Goal: Task Accomplishment & Management: Manage account settings

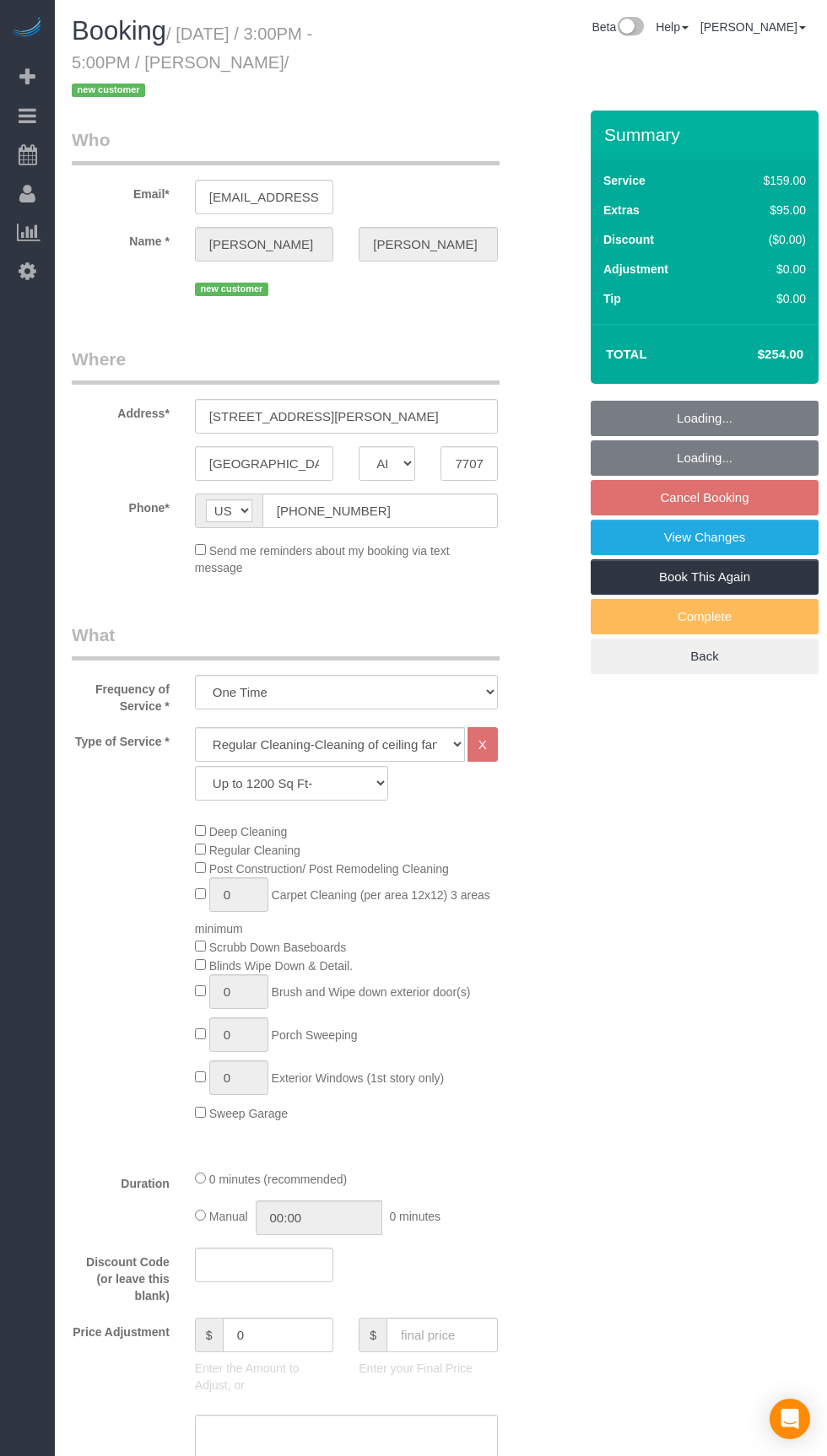
select select "[GEOGRAPHIC_DATA]"
select select "3"
select select "spot30"
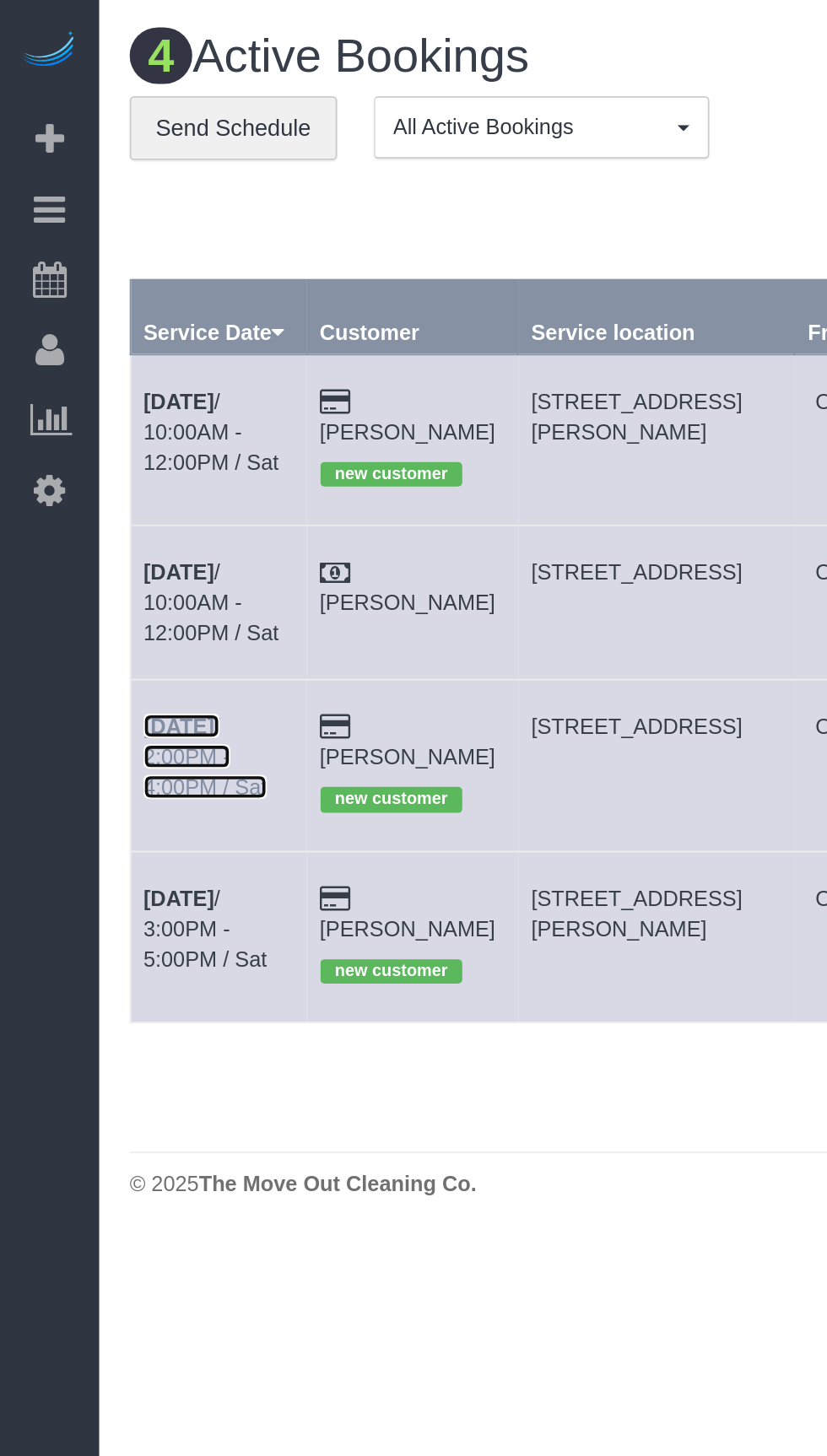
click at [148, 395] on link "[DATE] 2:00PM - 4:00PM / Sat" at bounding box center [114, 419] width 68 height 48
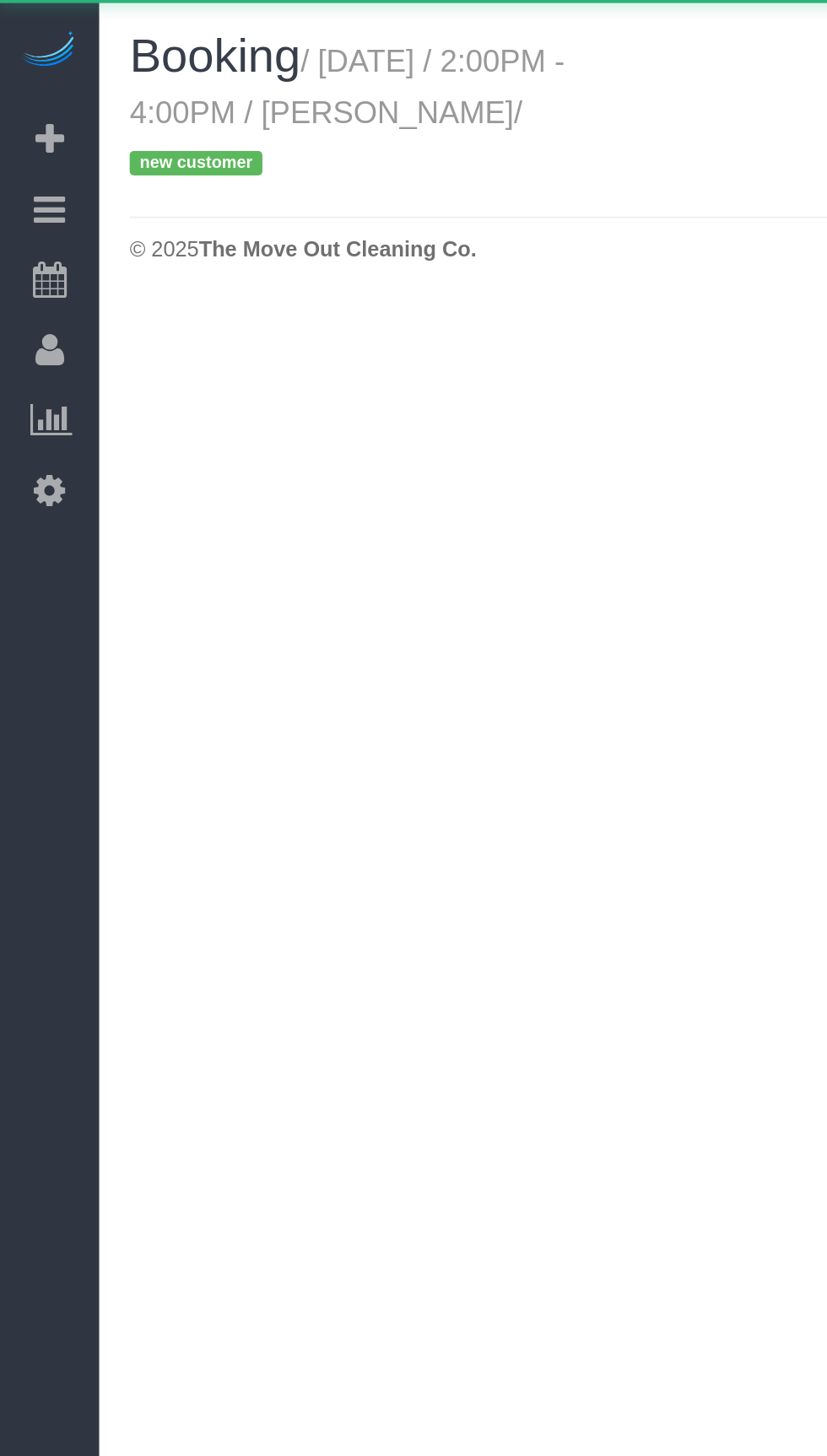
select select "[GEOGRAPHIC_DATA]"
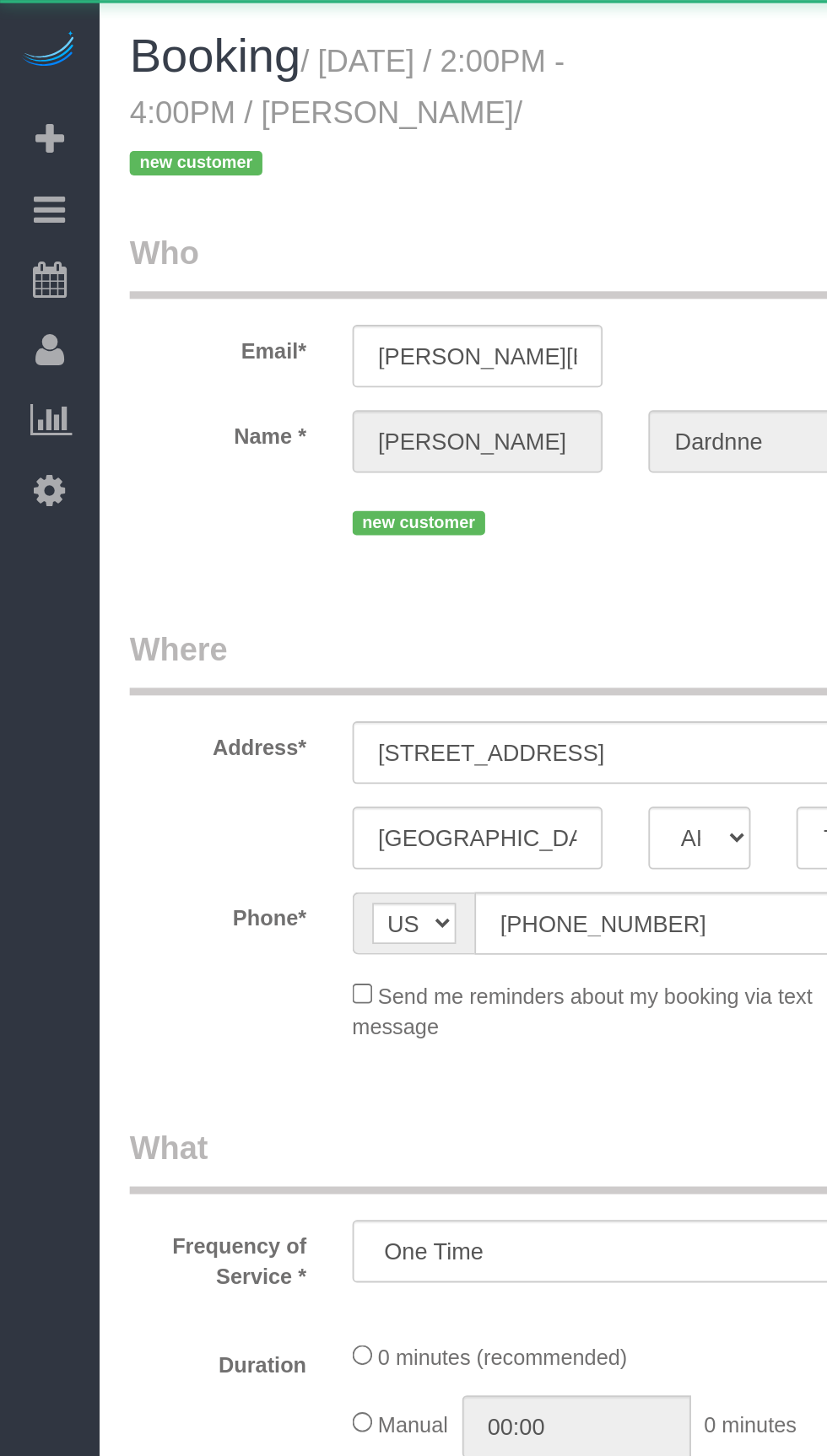
select select "object:1585"
select select "string:fspay-5613fe23-fdb5-4731-a0ae-e3364de4c1f3"
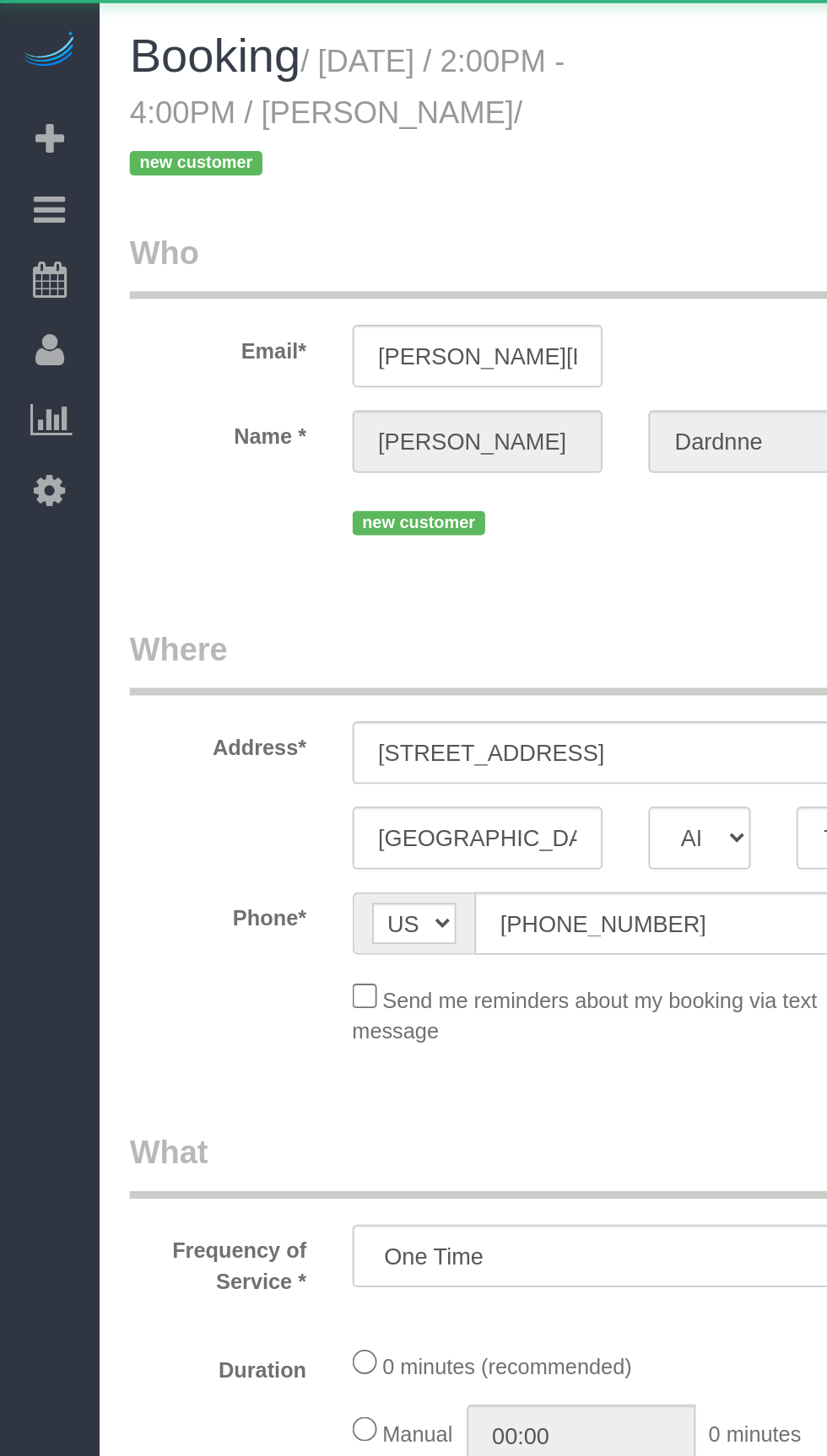
select select "object:1658"
select select "spot54"
select select "3"
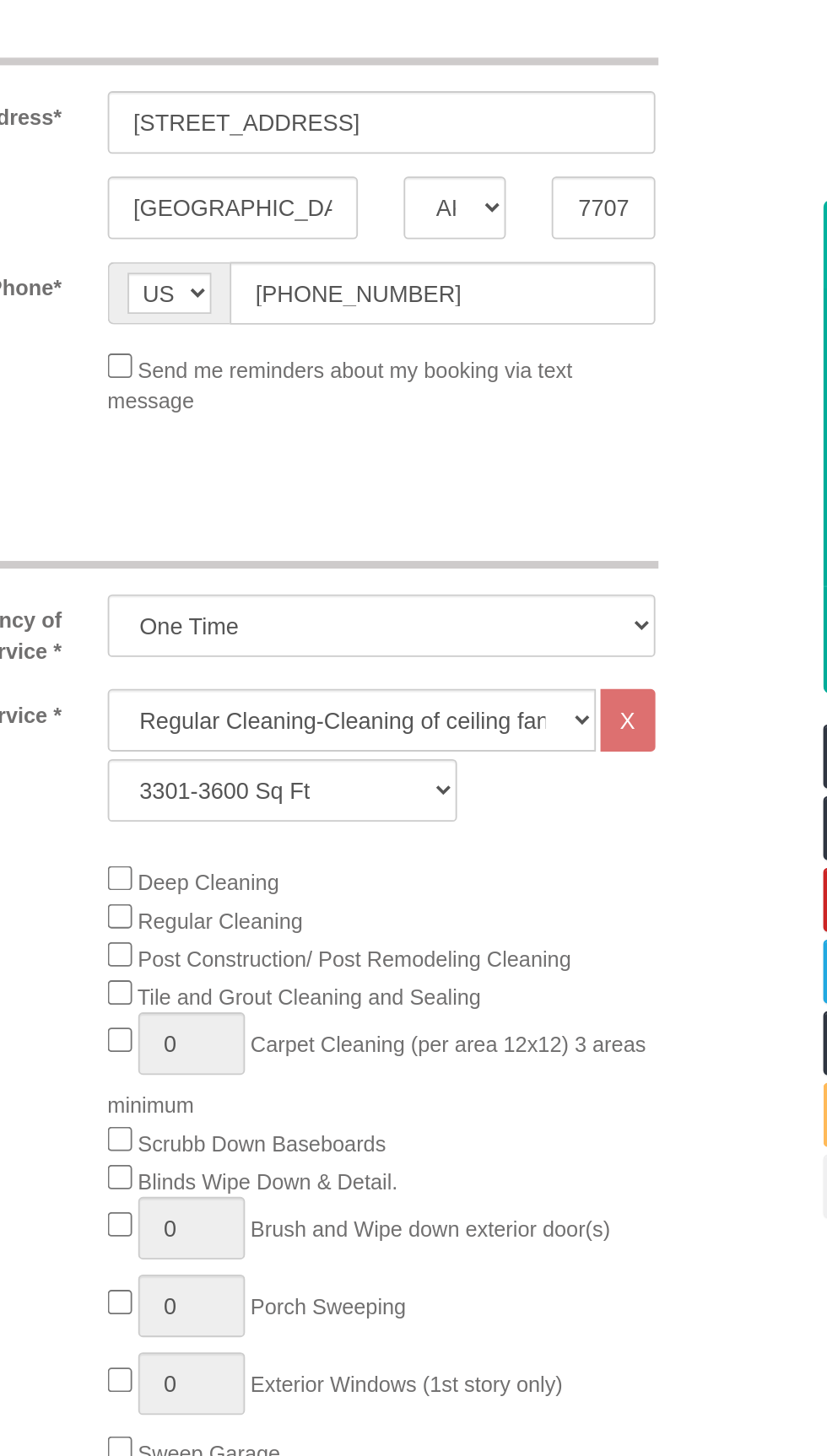
scroll to position [349, 0]
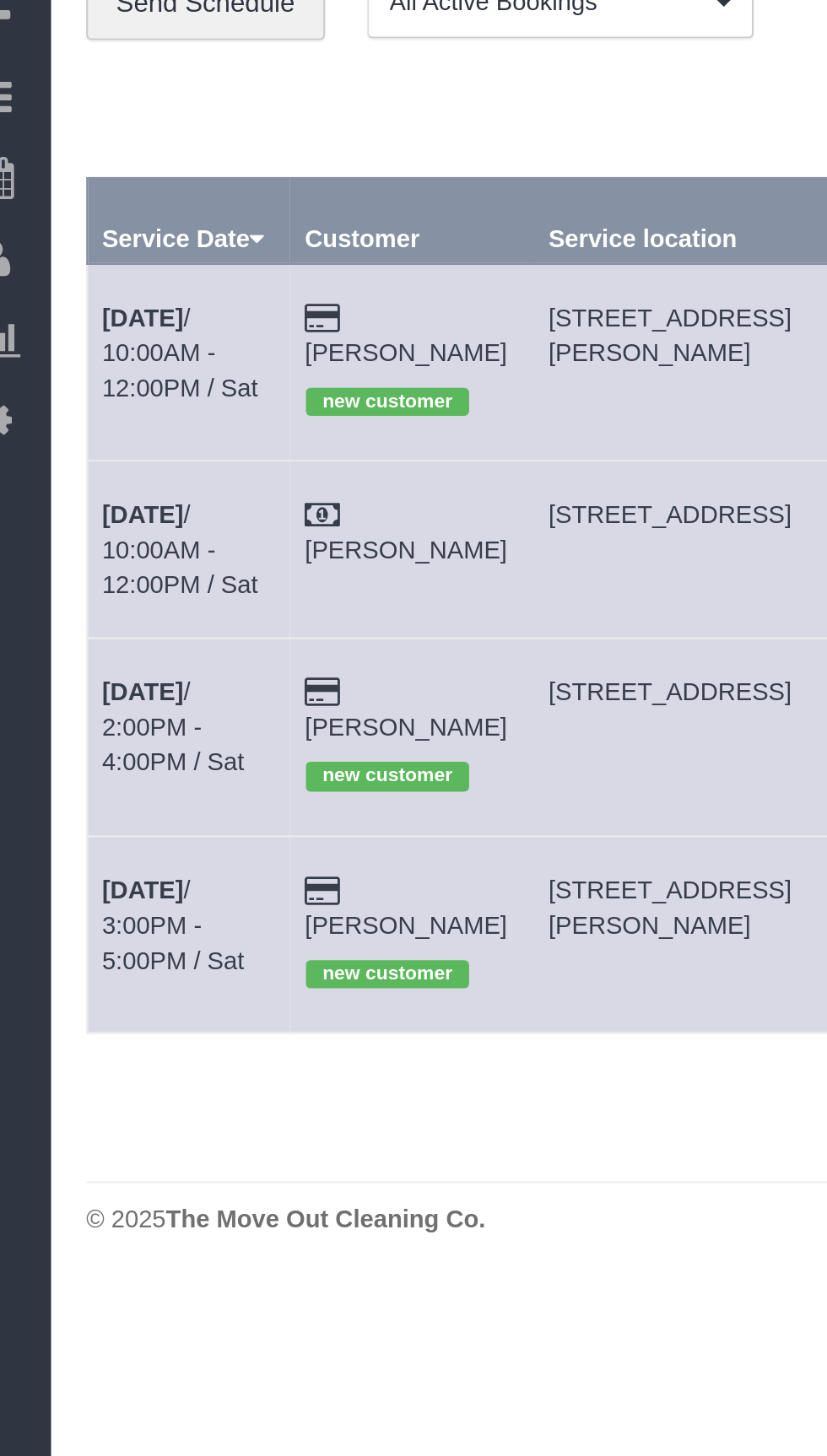
copy span "[STREET_ADDRESS][PERSON_NAME]"
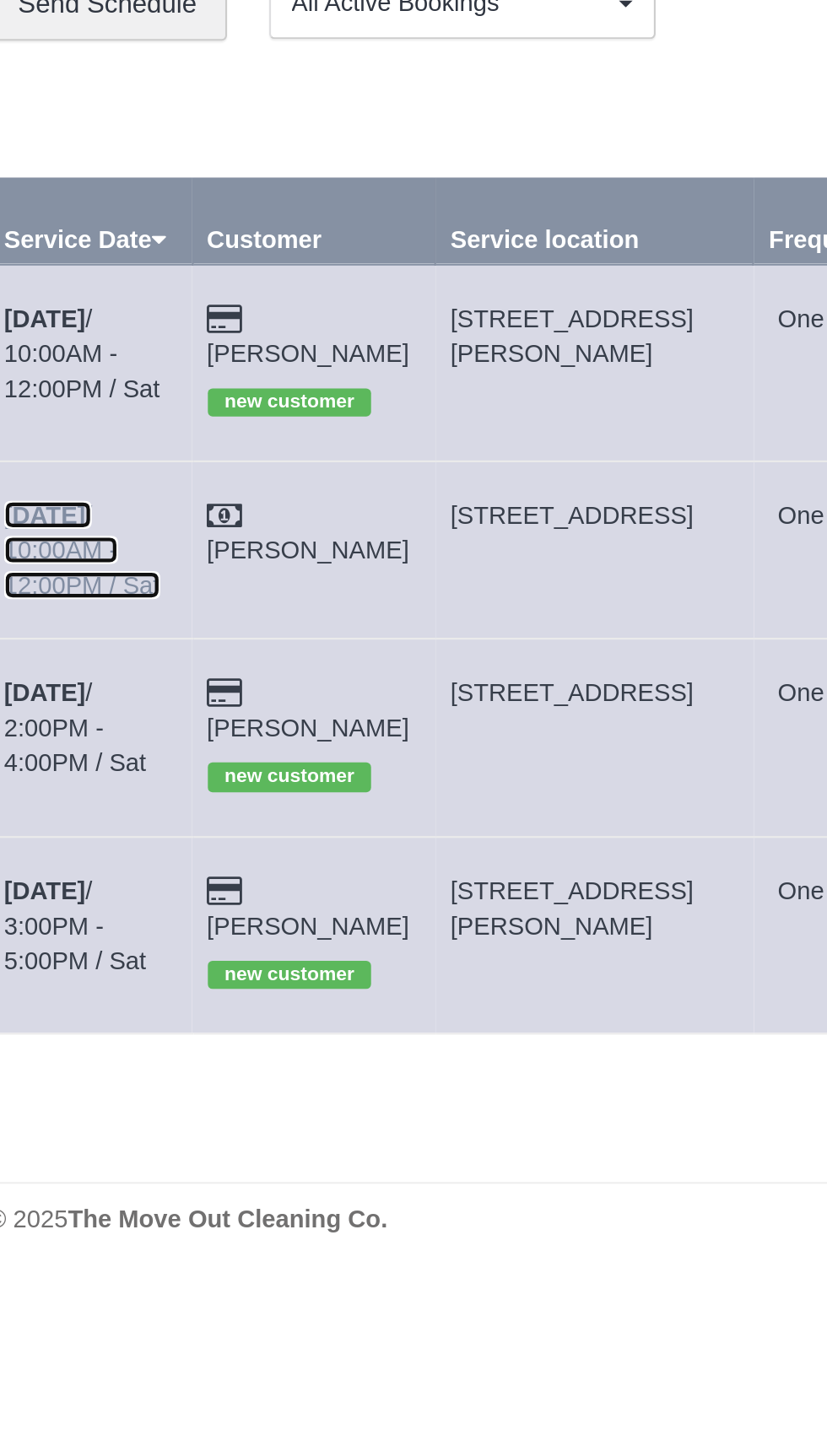
click at [154, 310] on link "[DATE] 10:00AM - 12:00PM / Sat" at bounding box center [117, 333] width 75 height 48
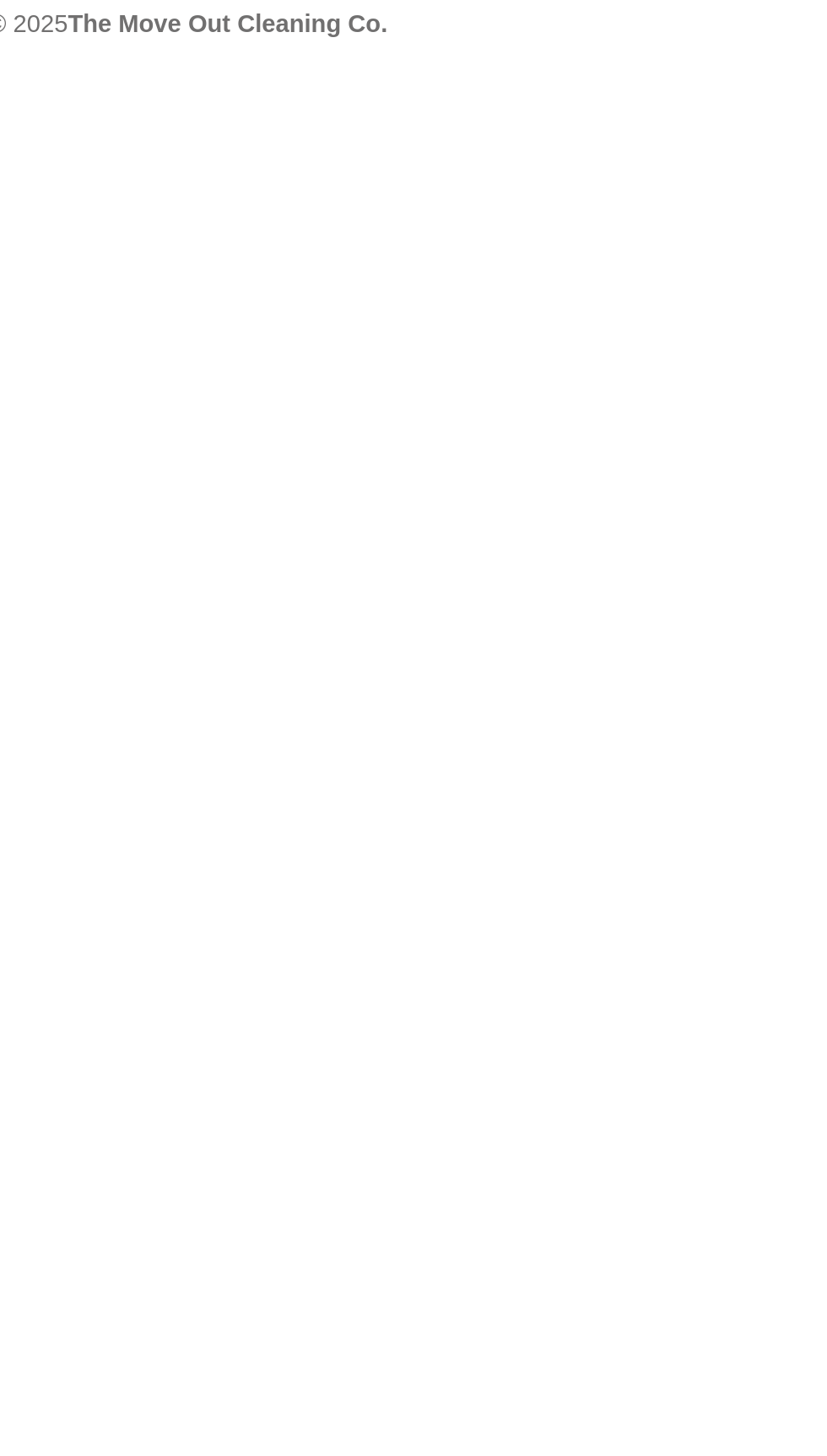
select select "[GEOGRAPHIC_DATA]"
select select "string:check"
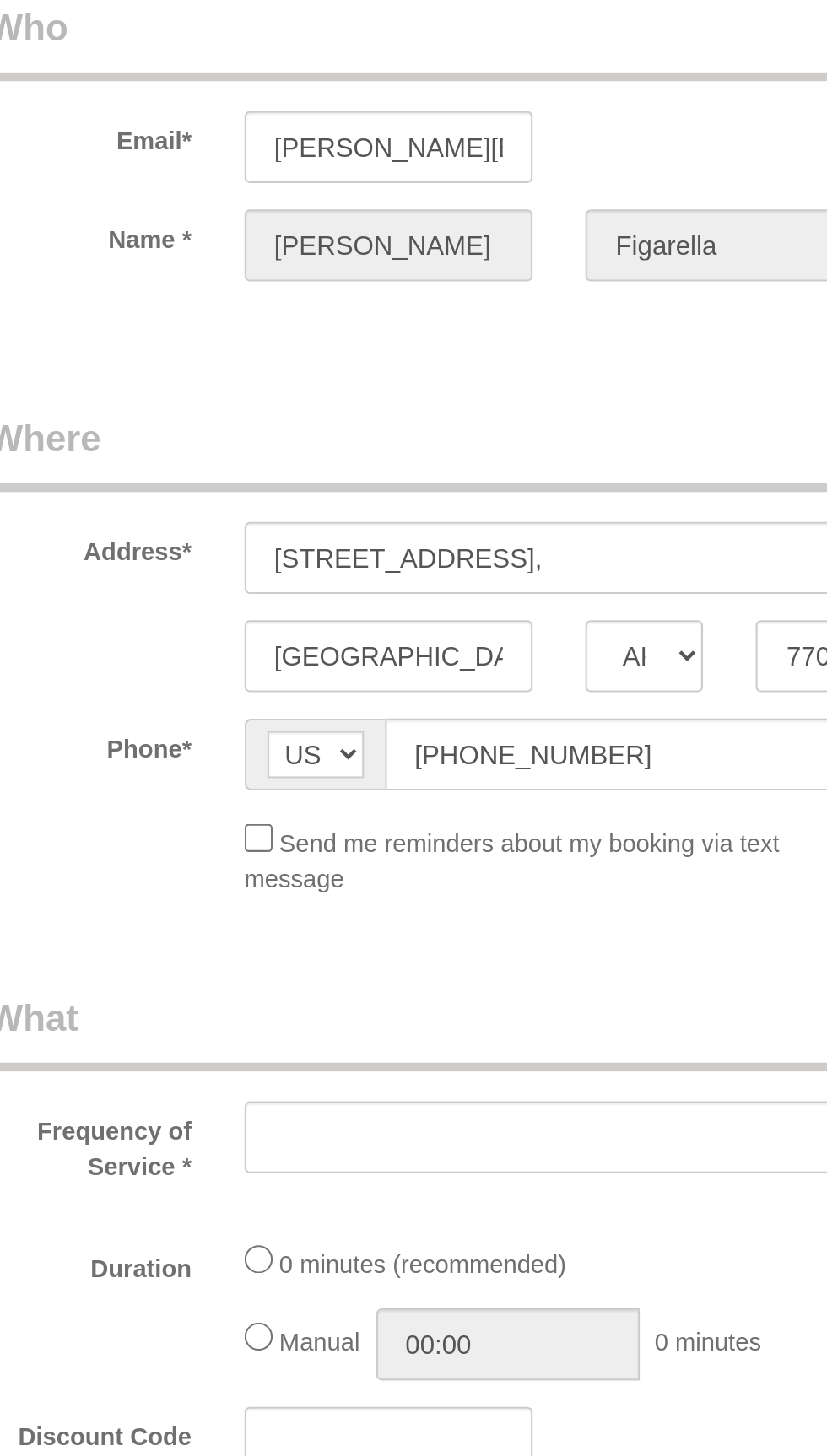
select select "object:2165"
select select "3"
select select "spot77"
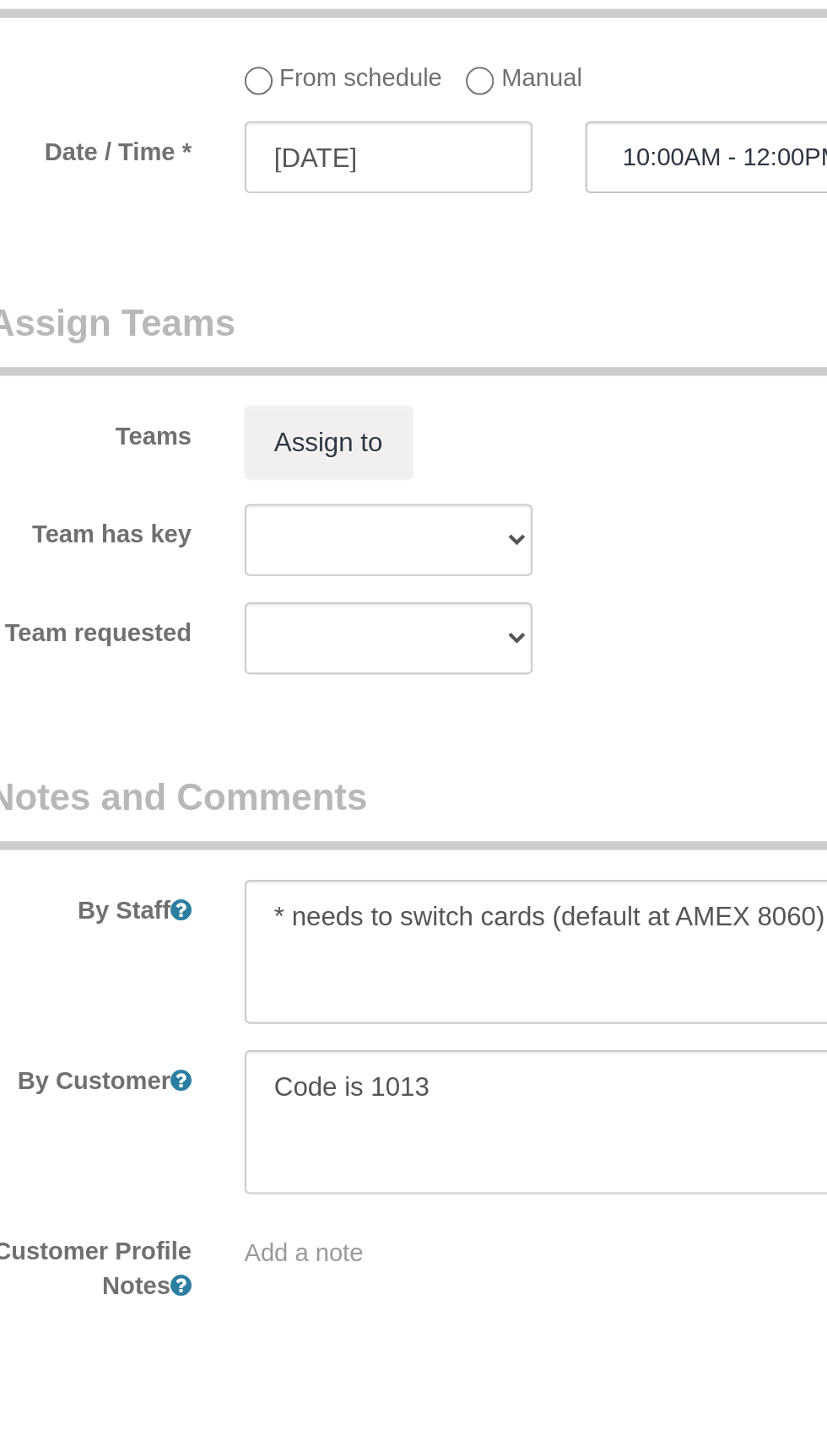
scroll to position [931, 0]
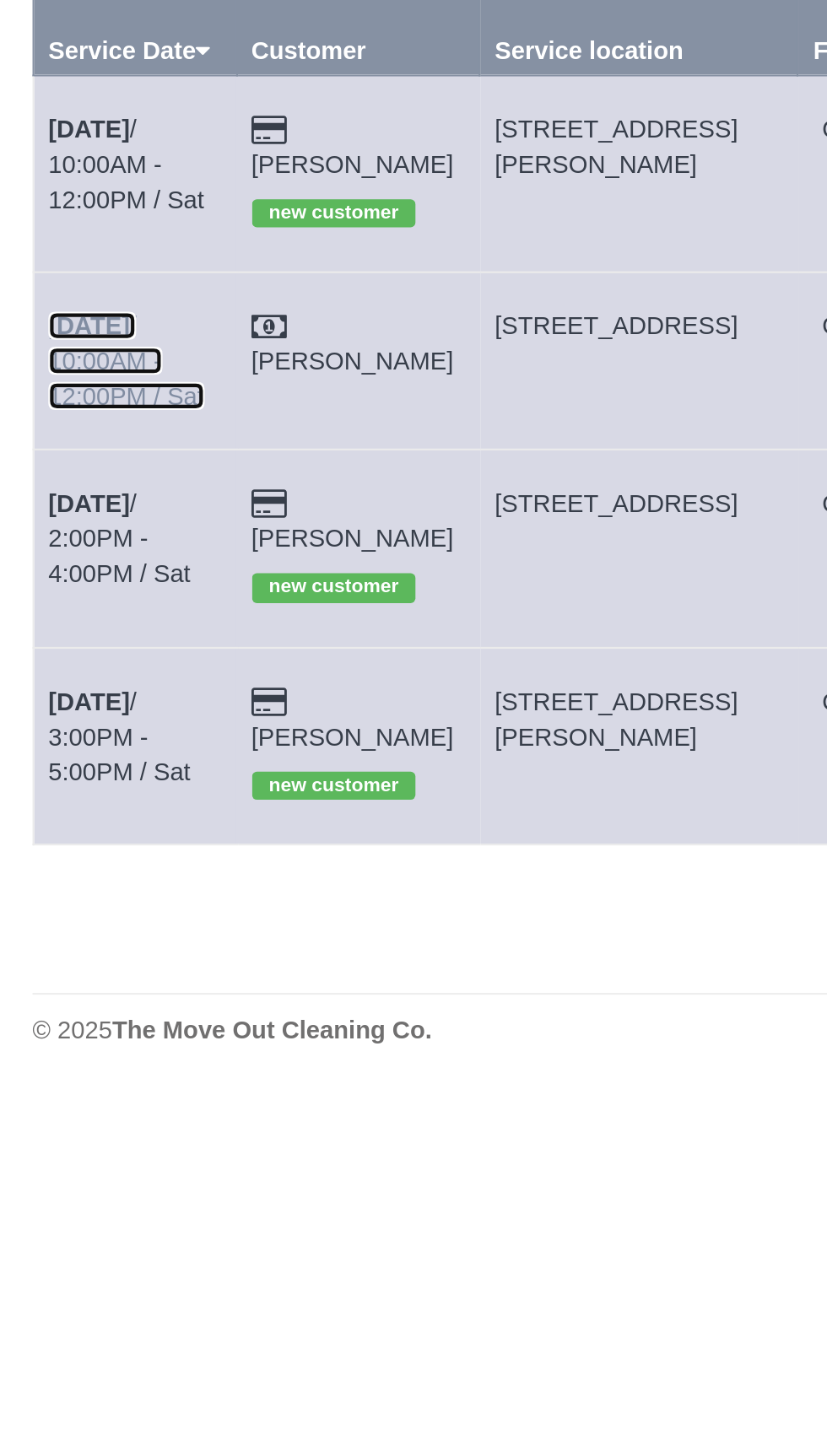
click at [137, 310] on link "[DATE] 10:00AM - 12:00PM / Sat" at bounding box center [117, 333] width 75 height 48
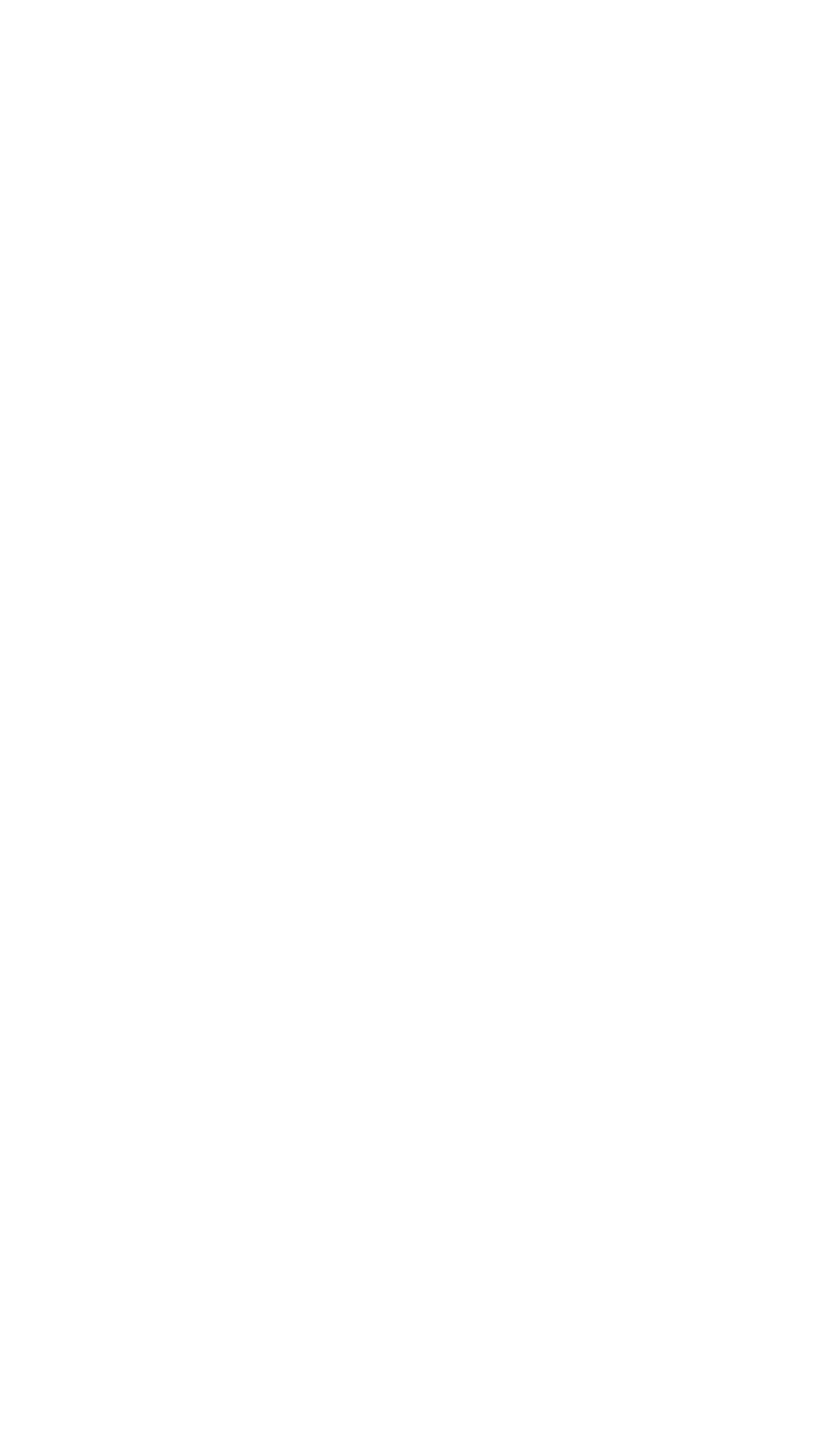
select select "[GEOGRAPHIC_DATA]"
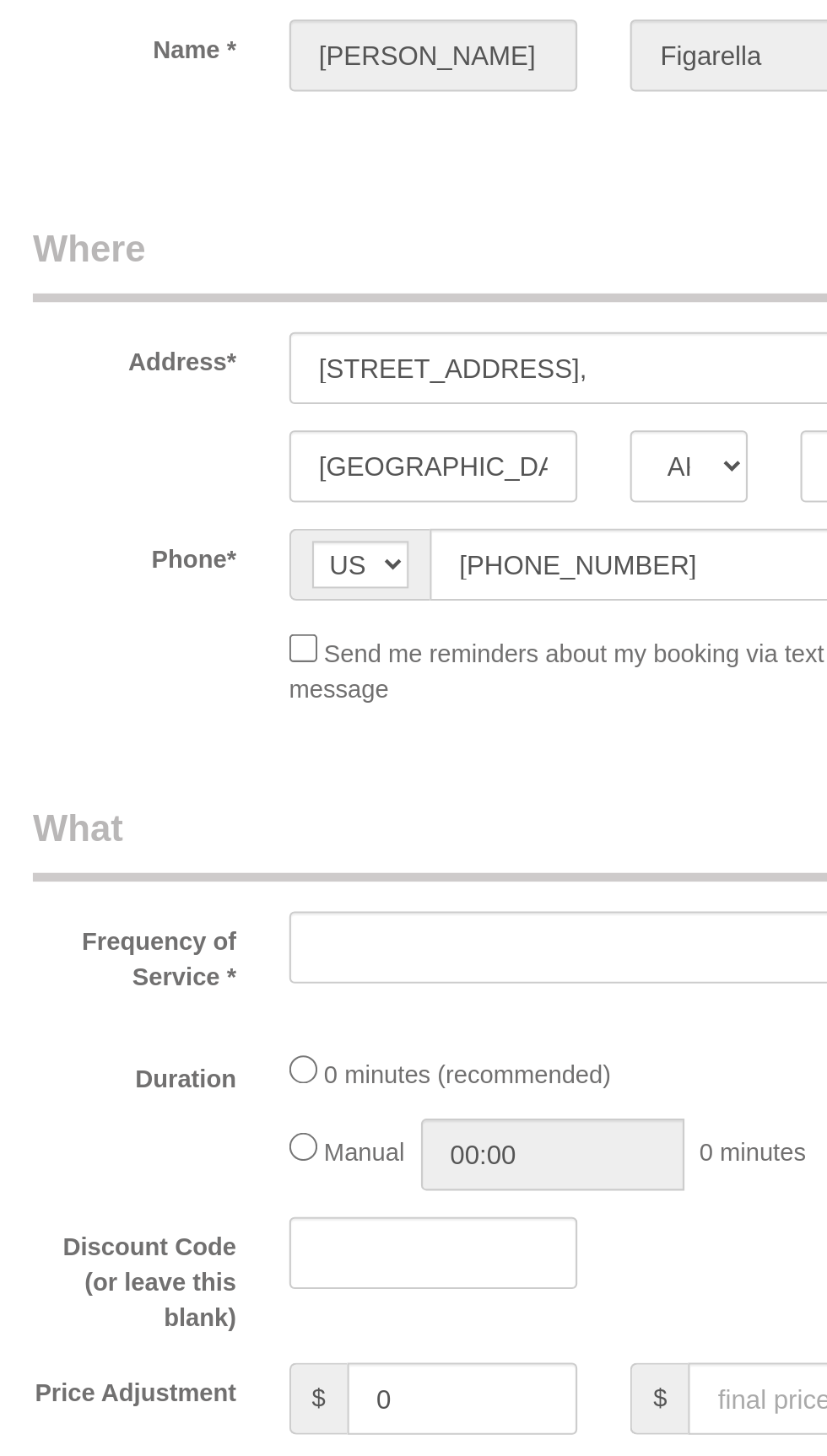
select select "object:2672"
select select "3"
select select "spot102"
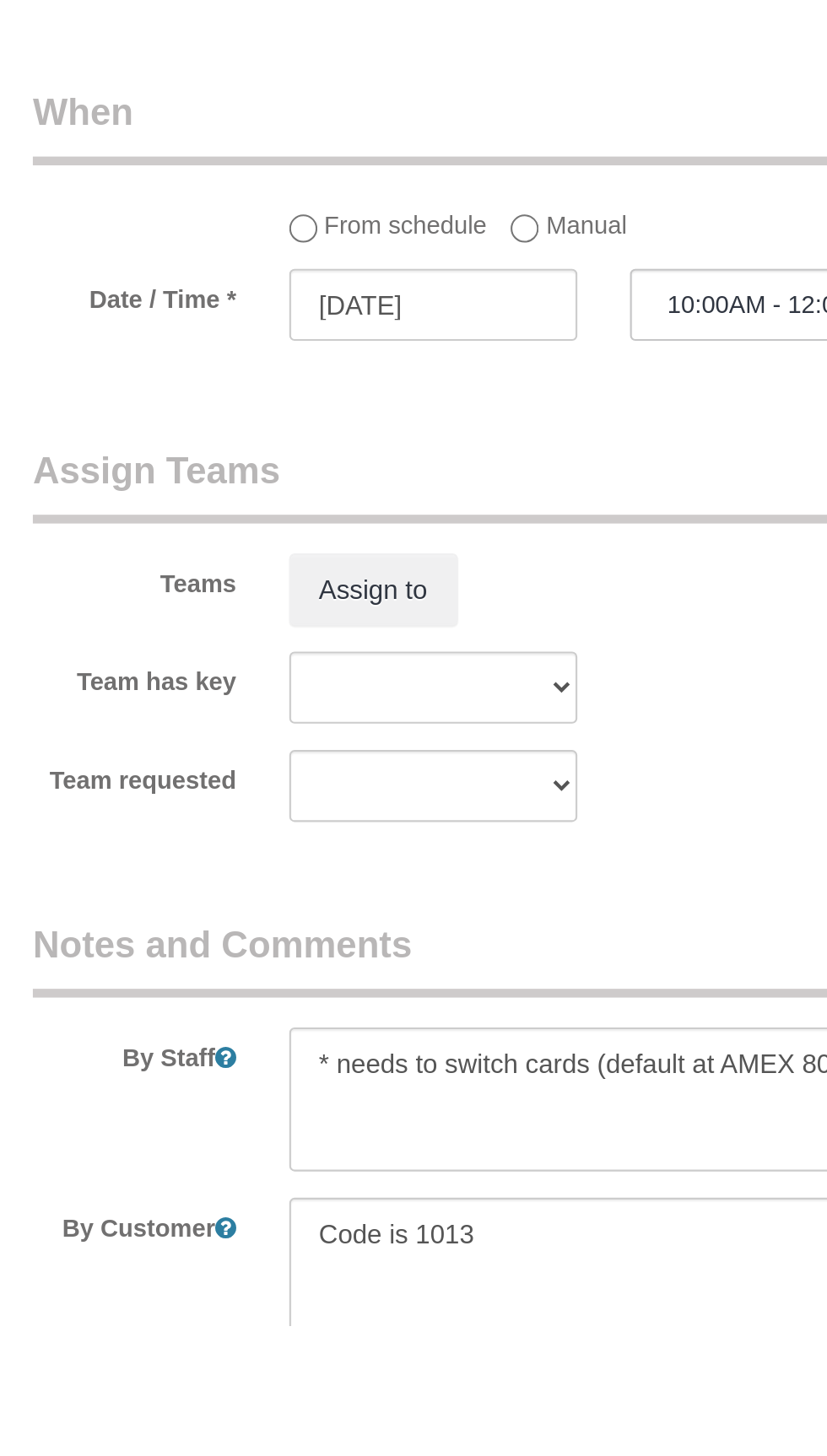
scroll to position [811, 0]
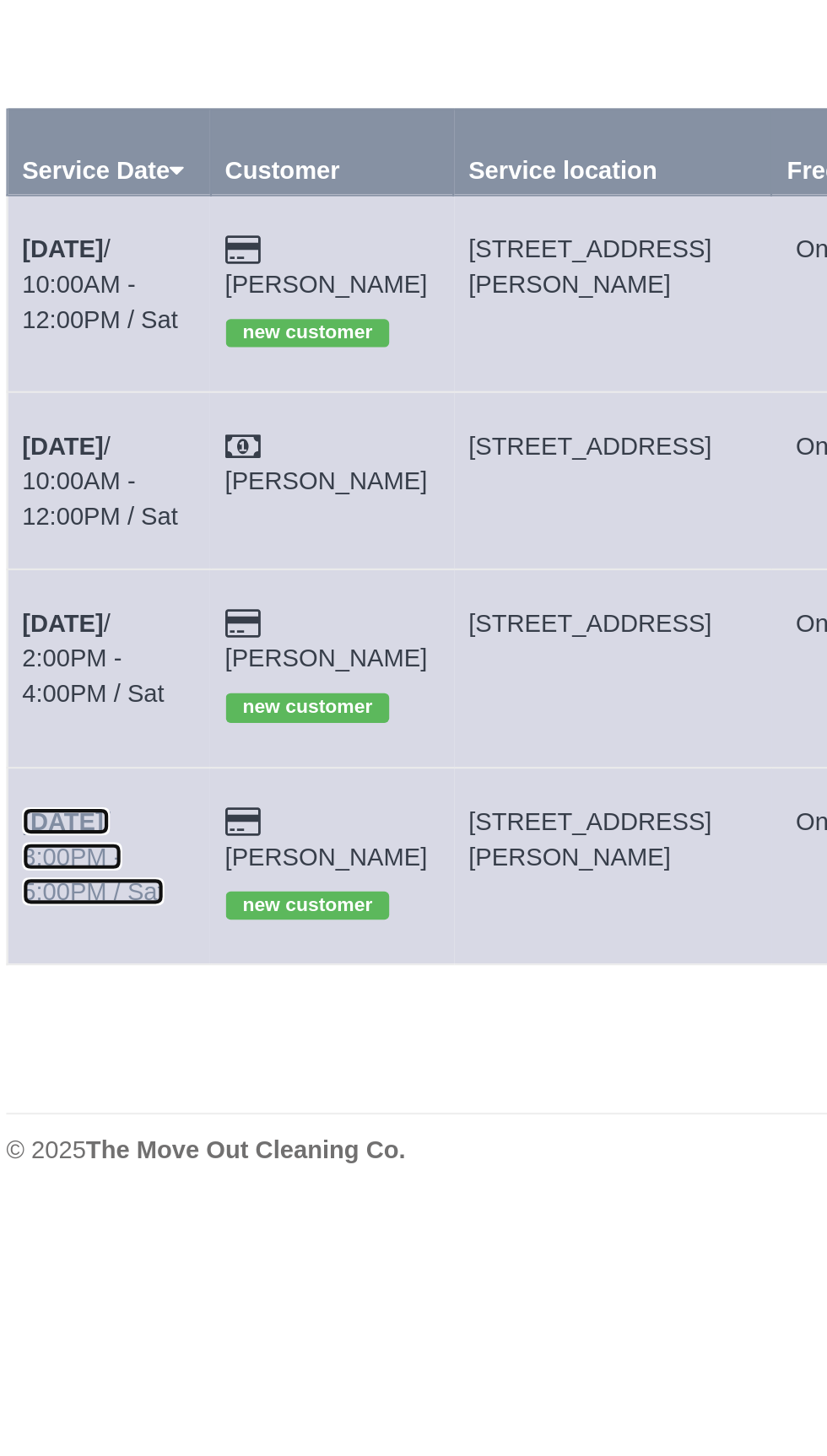
click at [144, 491] on link "[DATE] 3:00PM - 5:00PM / Sat" at bounding box center [114, 514] width 68 height 48
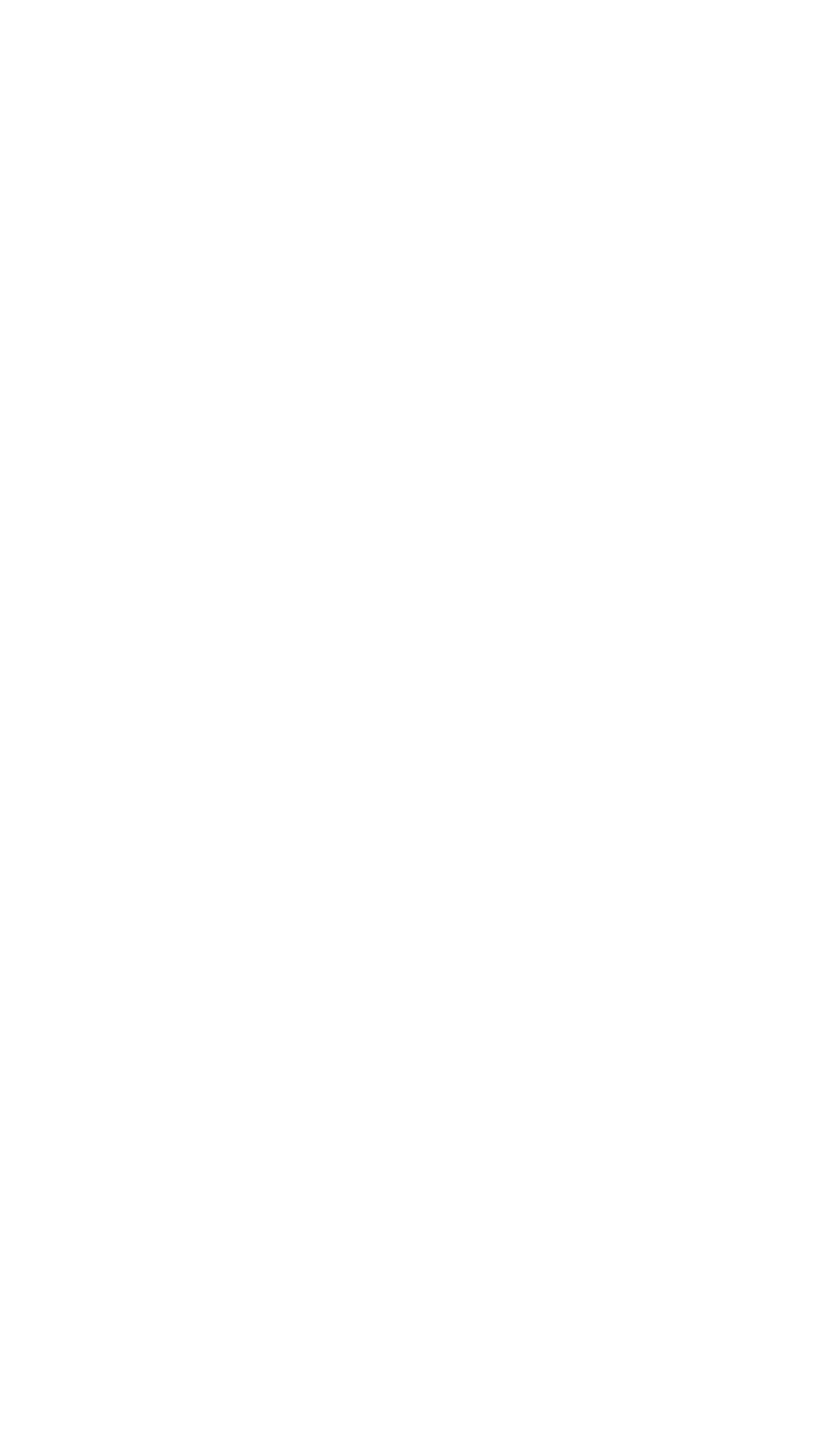
select select "[GEOGRAPHIC_DATA]"
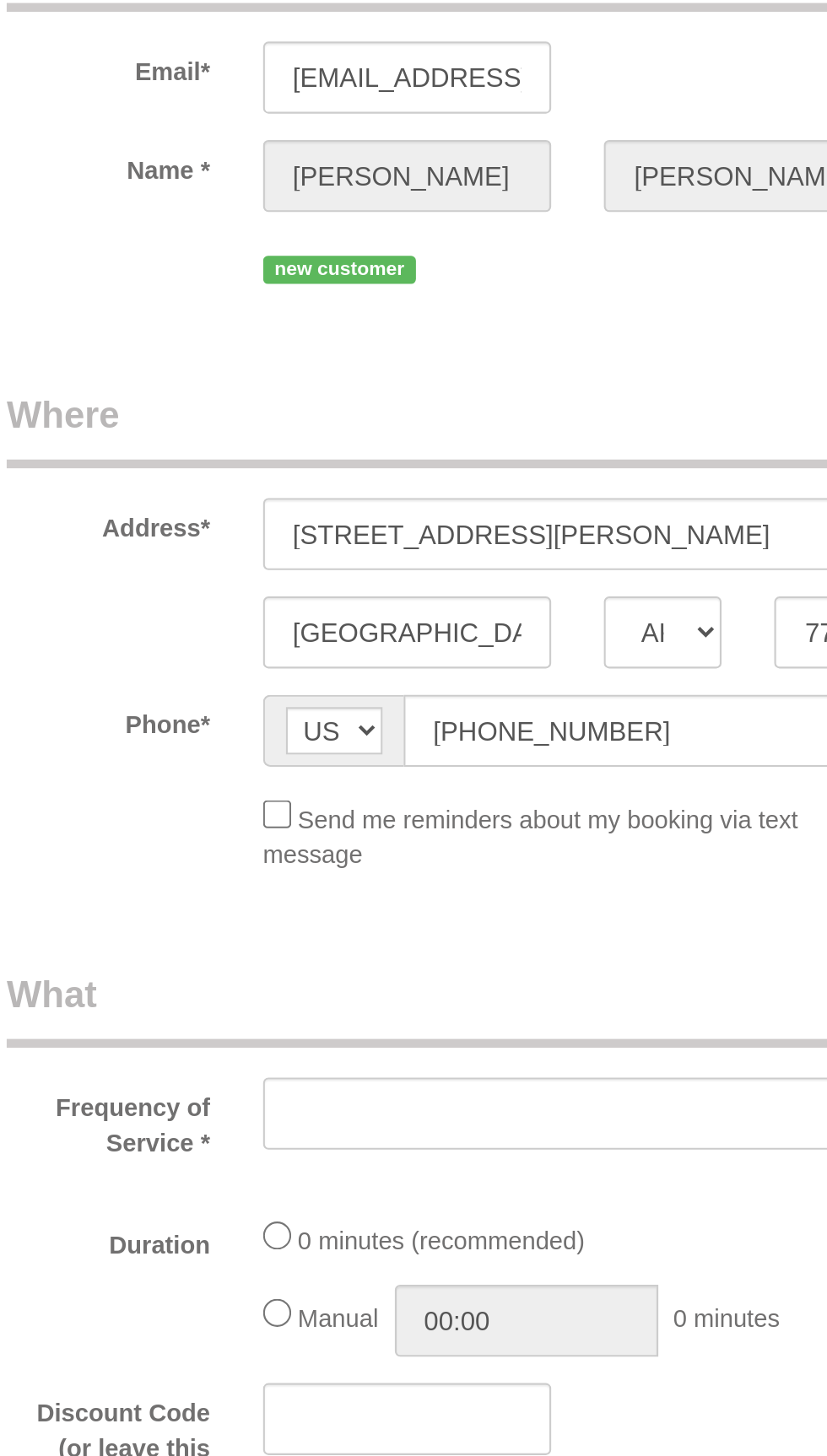
select select "string:fspay-07f48030-744f-4dce-90f8-4e055315e24e"
select select "object:3199"
select select "3"
select select "spot130"
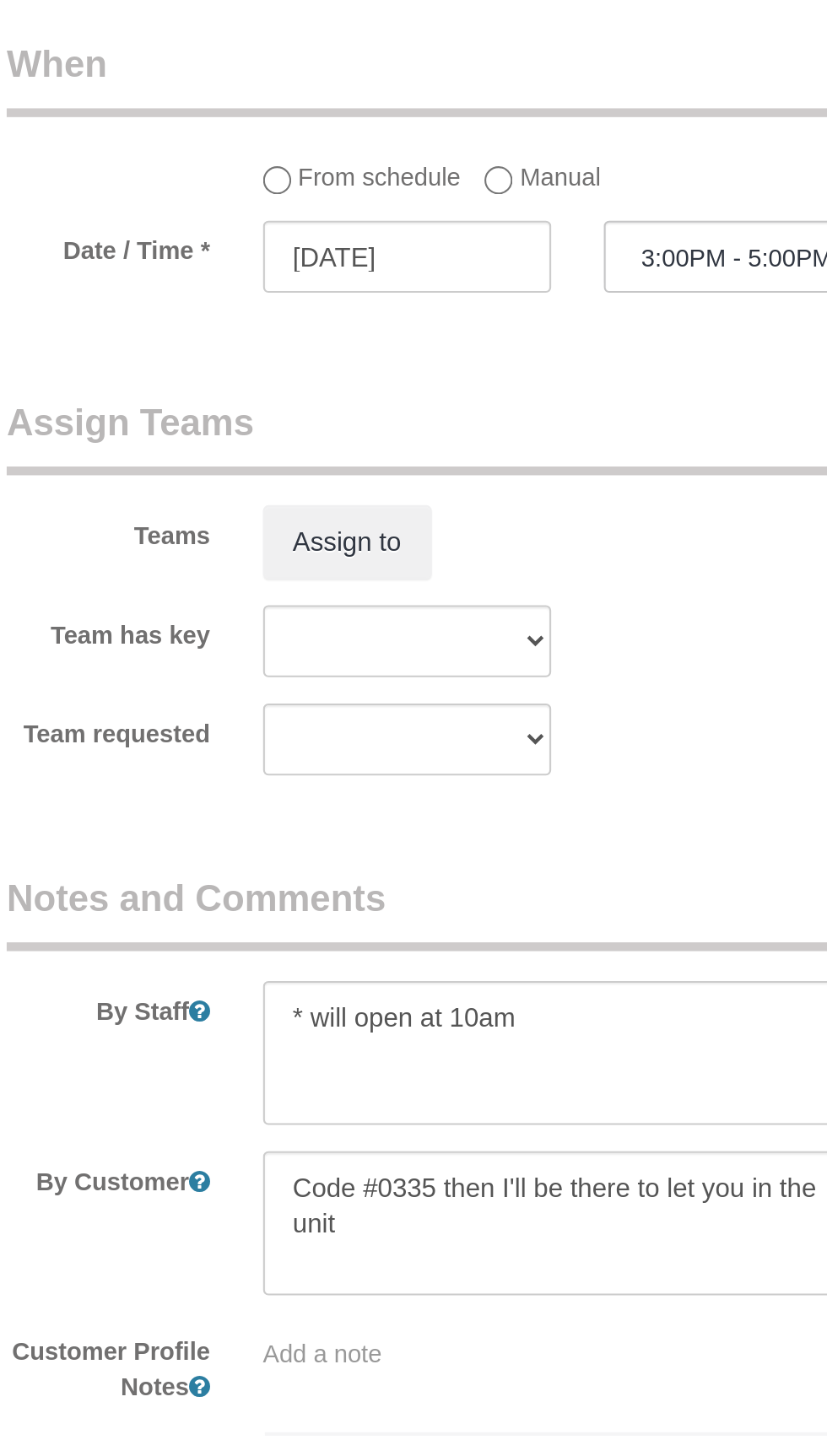
scroll to position [947, 0]
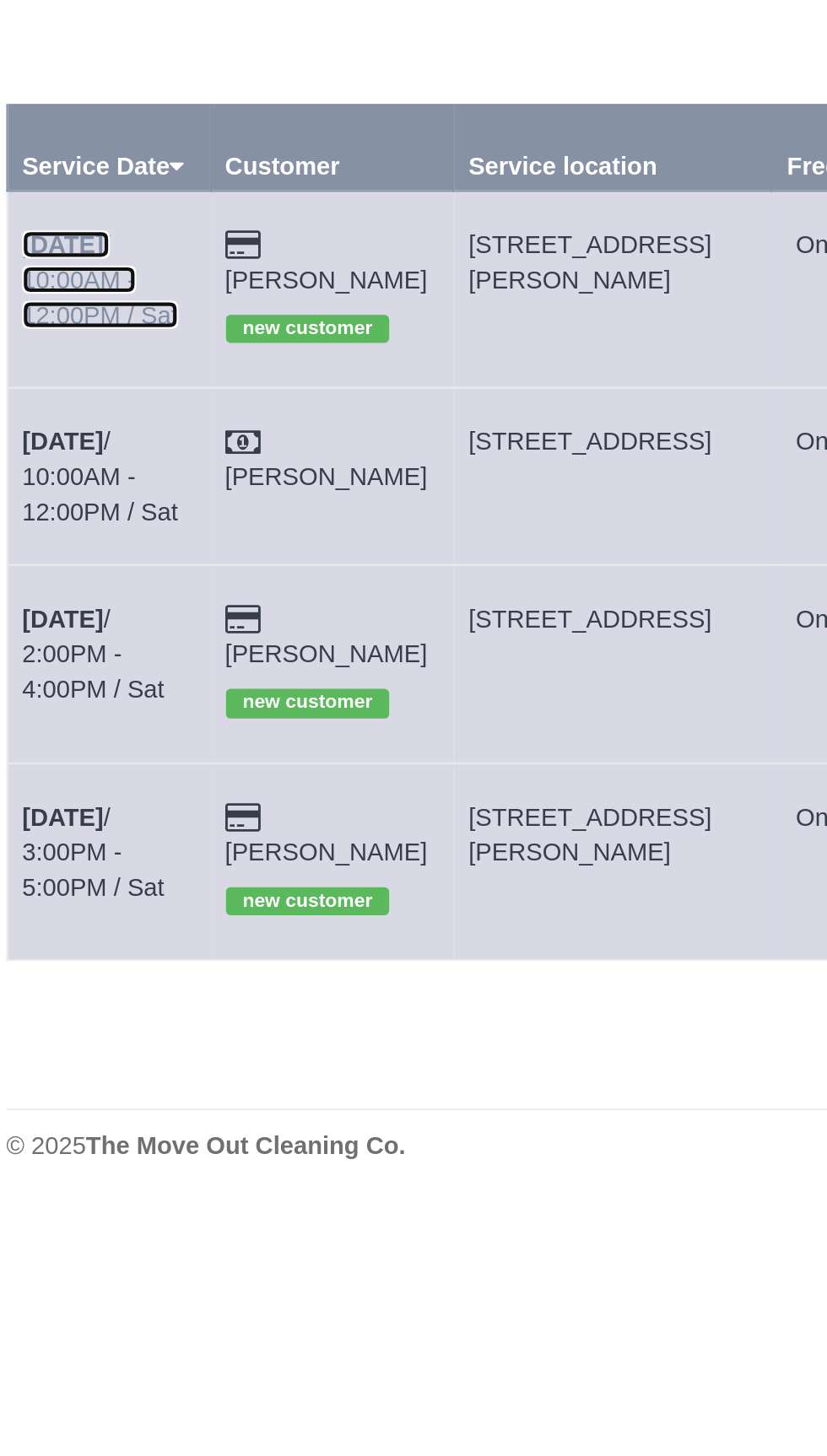
click at [132, 220] on link "[DATE] 10:00AM - 12:00PM / Sat" at bounding box center [117, 239] width 75 height 48
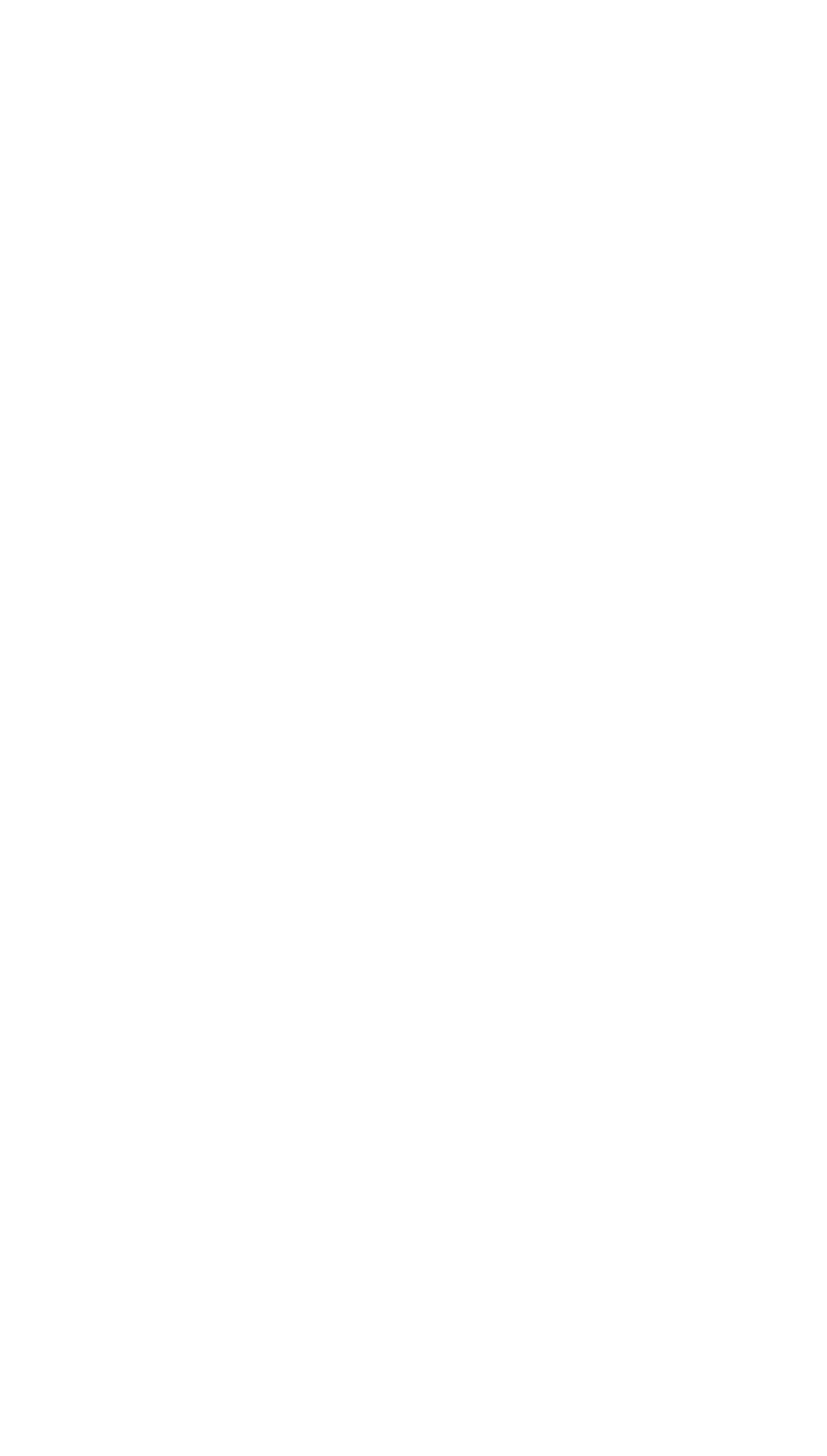
select select "[GEOGRAPHIC_DATA]"
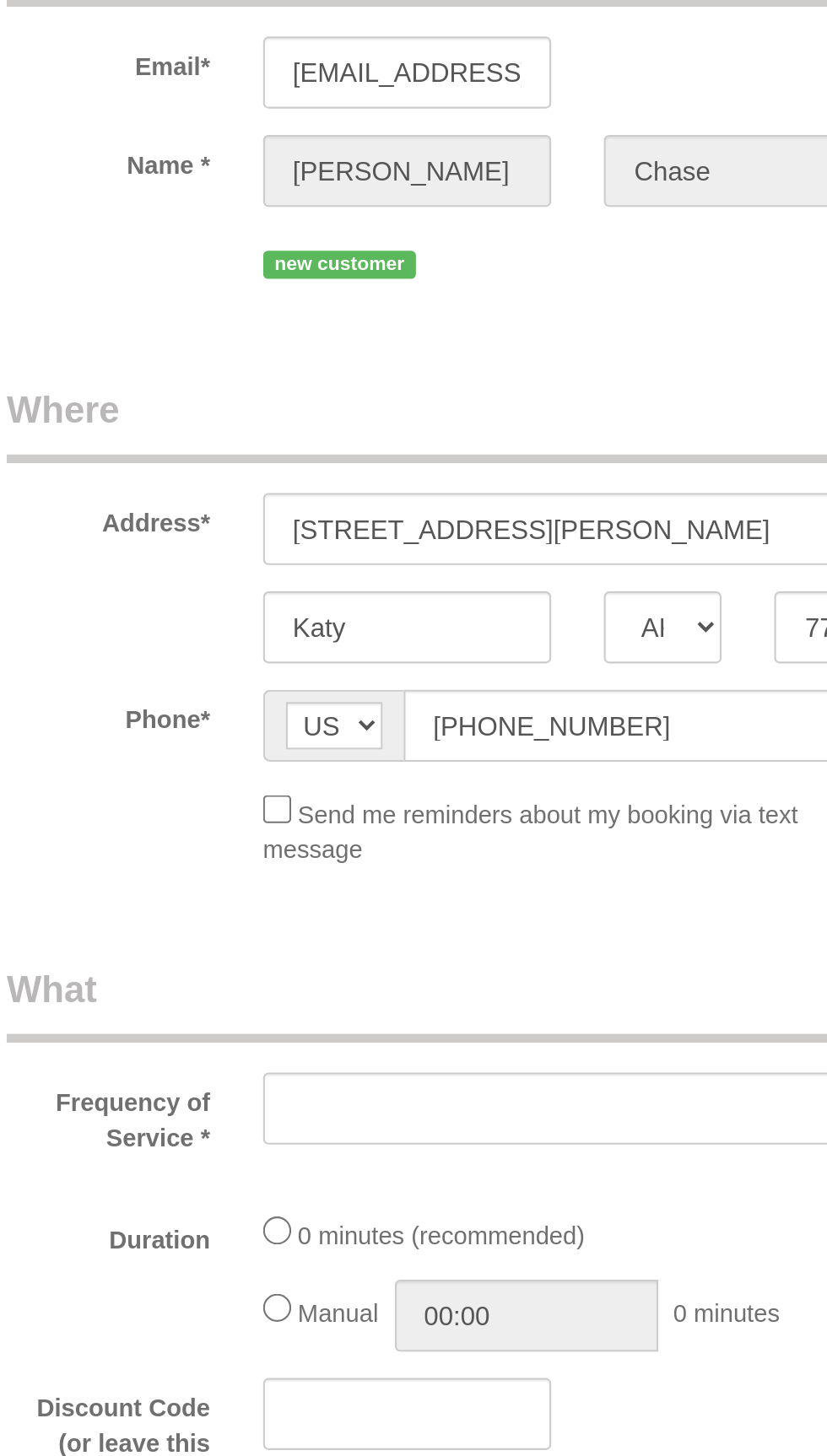
select select "object:3668"
select select "spot177"
select select "3"
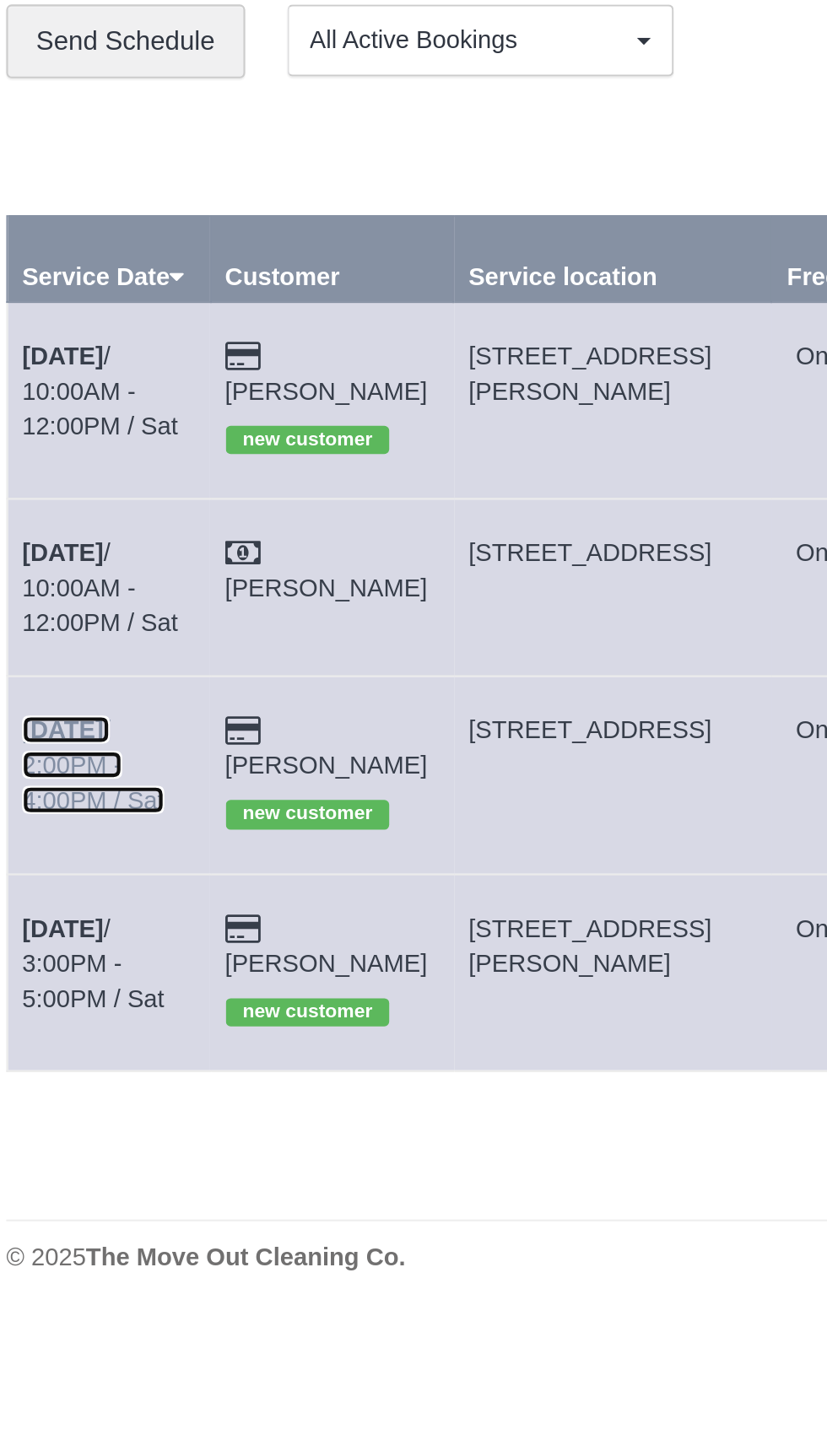
click at [140, 395] on link "[DATE] 2:00PM - 4:00PM / Sat" at bounding box center [114, 419] width 68 height 48
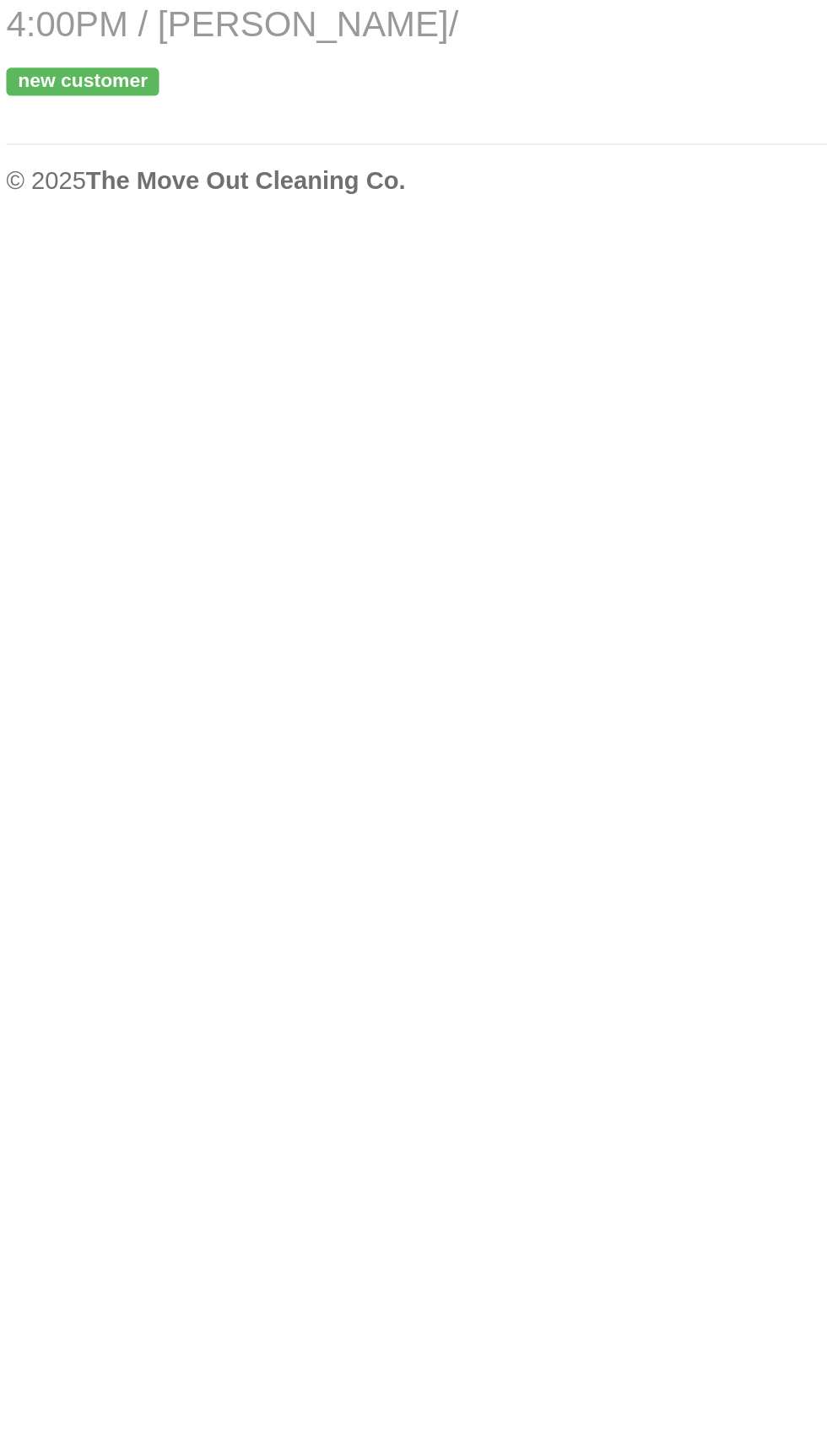
select select "[GEOGRAPHIC_DATA]"
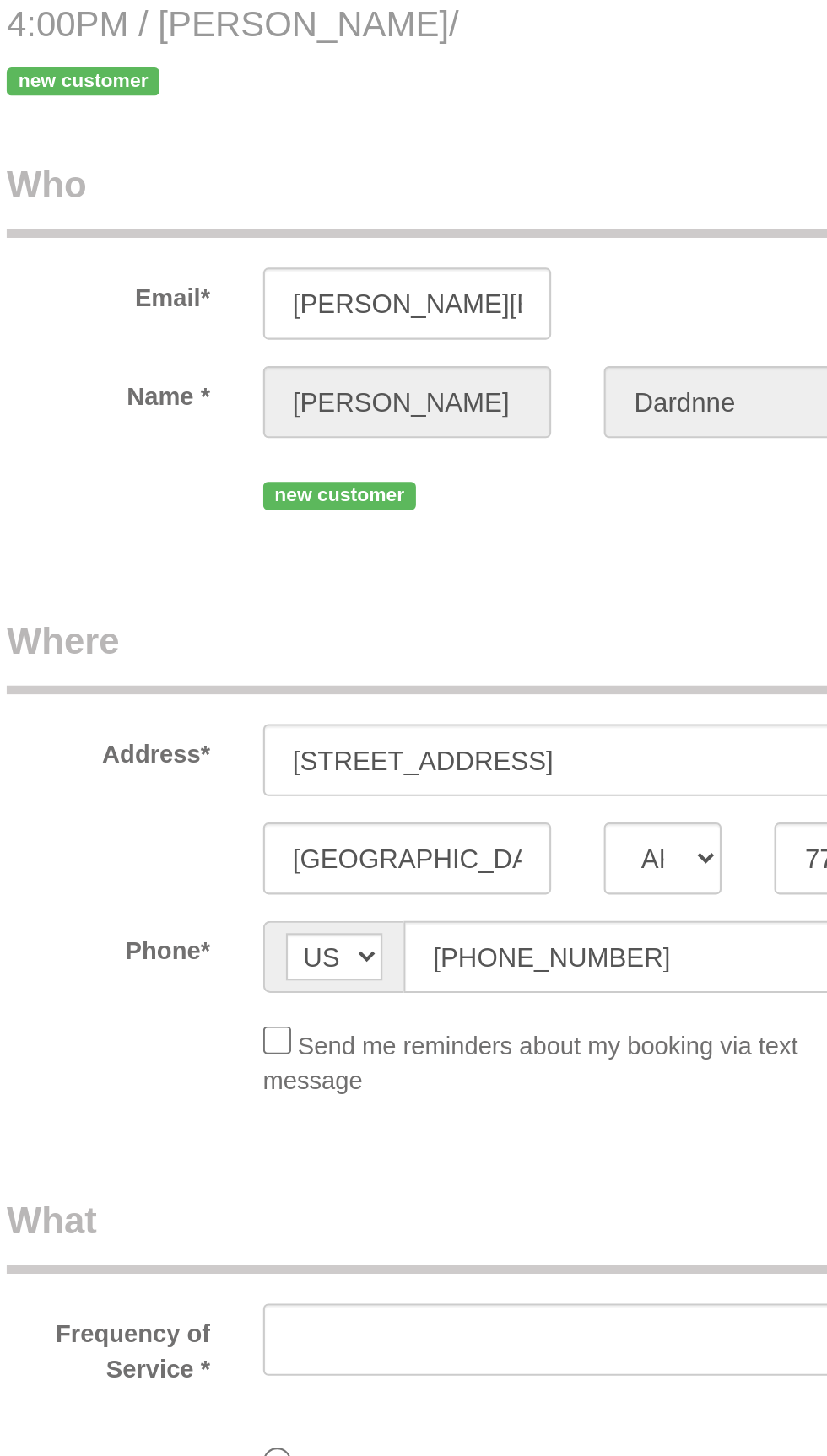
select select "string:fspay-5613fe23-fdb5-4731-a0ae-e3364de4c1f3"
select select "object:4181"
select select "3"
select select "spot204"
select select "object:4259"
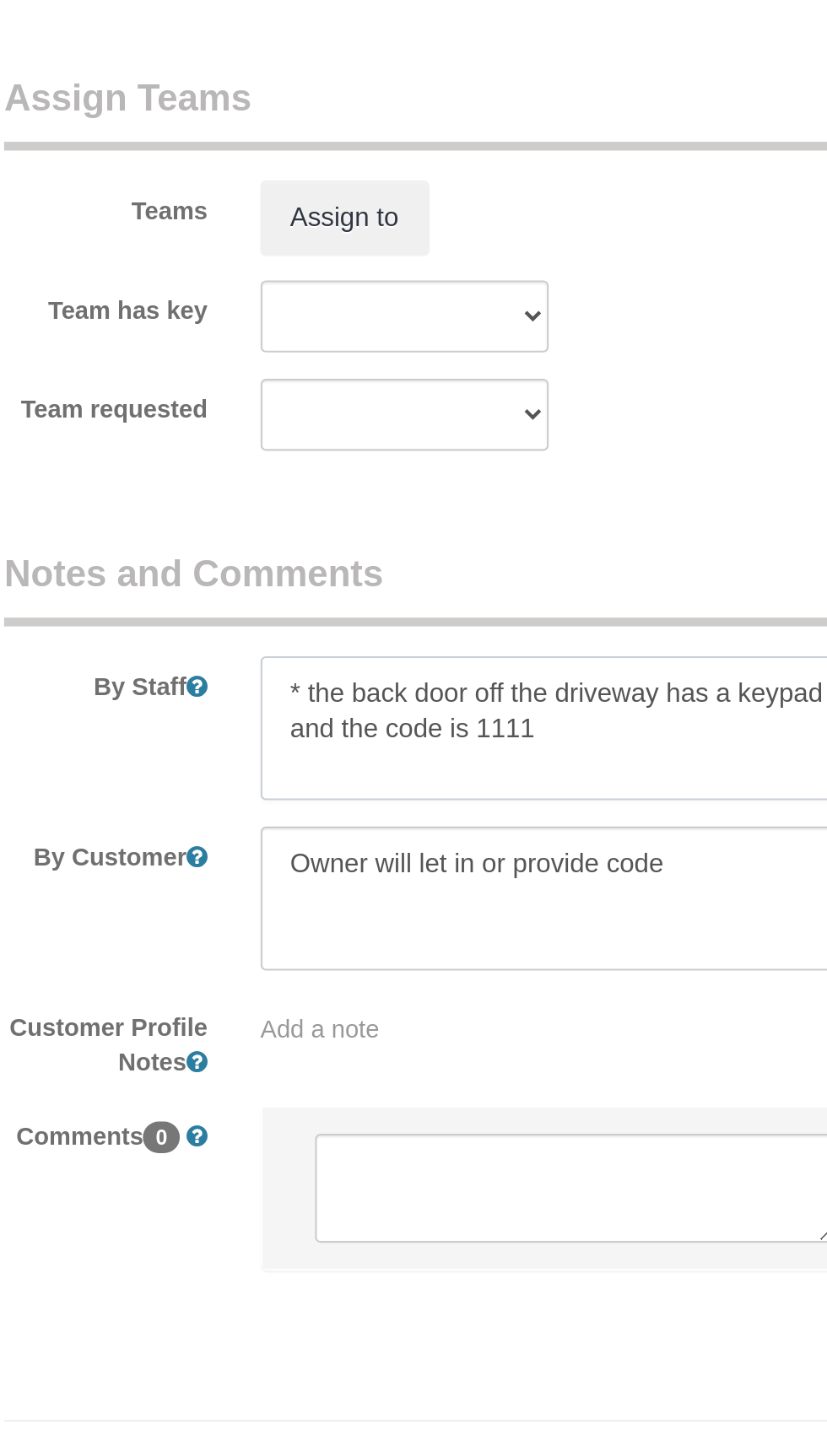
scroll to position [1098, 0]
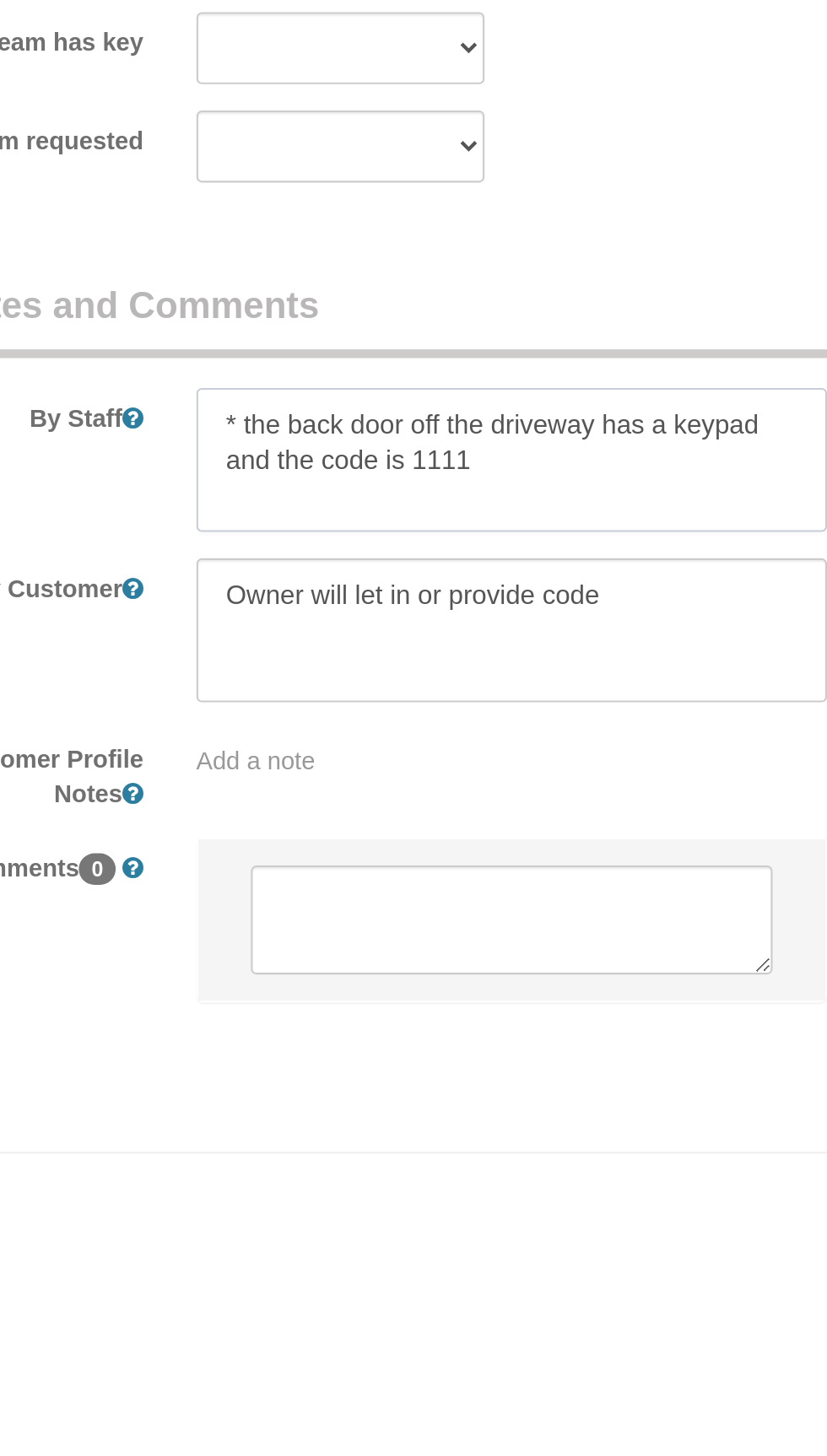
click at [228, 1087] on textarea at bounding box center [347, 1111] width 303 height 69
click at [294, 1032] on legend "Notes and Comments" at bounding box center [286, 1044] width 428 height 38
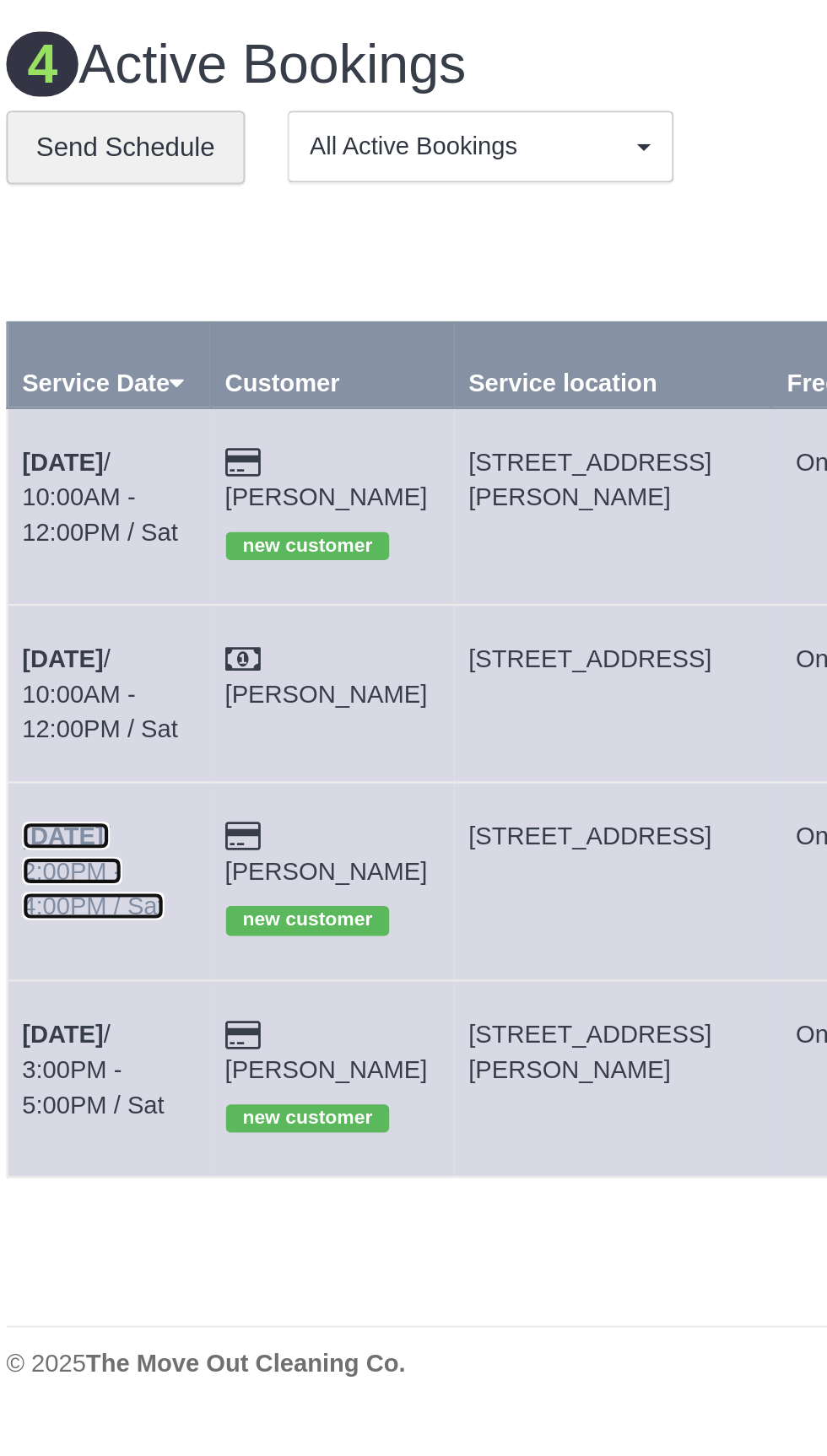
click at [146, 395] on link "[DATE] 2:00PM - 4:00PM / Sat" at bounding box center [114, 419] width 68 height 48
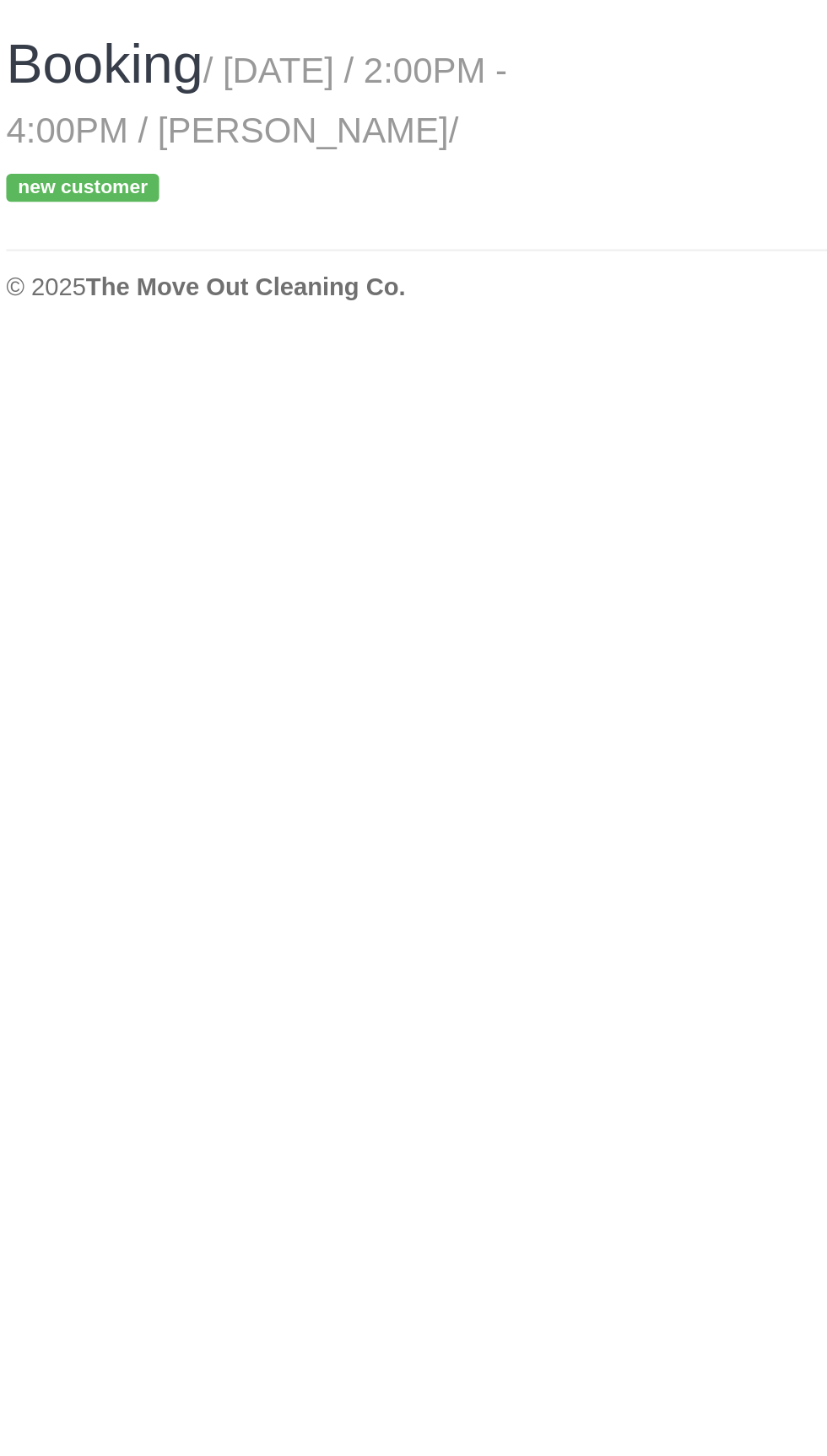
select select "[GEOGRAPHIC_DATA]"
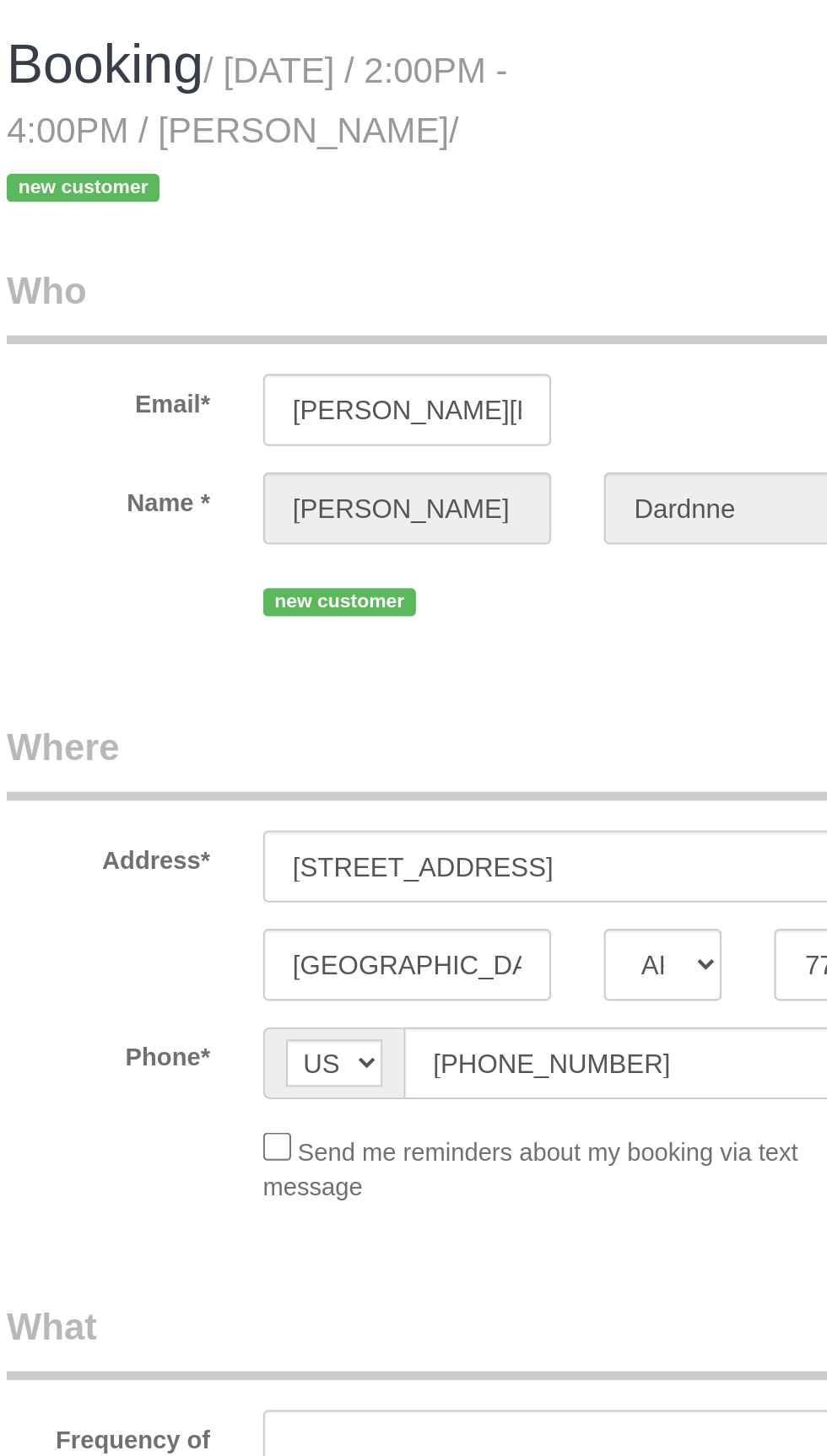
select select "3"
select select "spot229"
select select "object:4780"
select select "string:fspay-5613fe23-fdb5-4731-a0ae-e3364de4c1f3"
select select
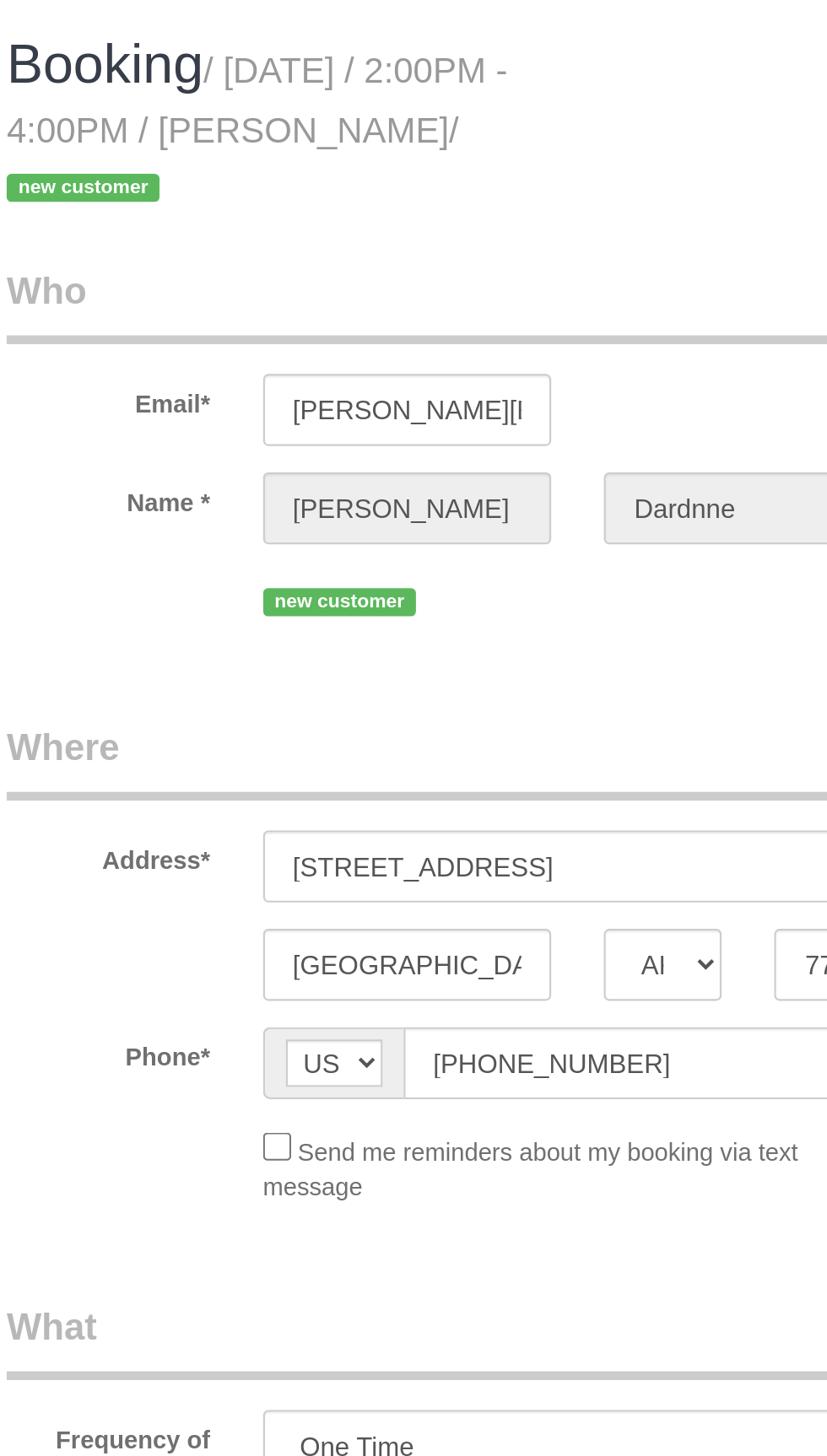
select select "object:4792"
select select "spot254"
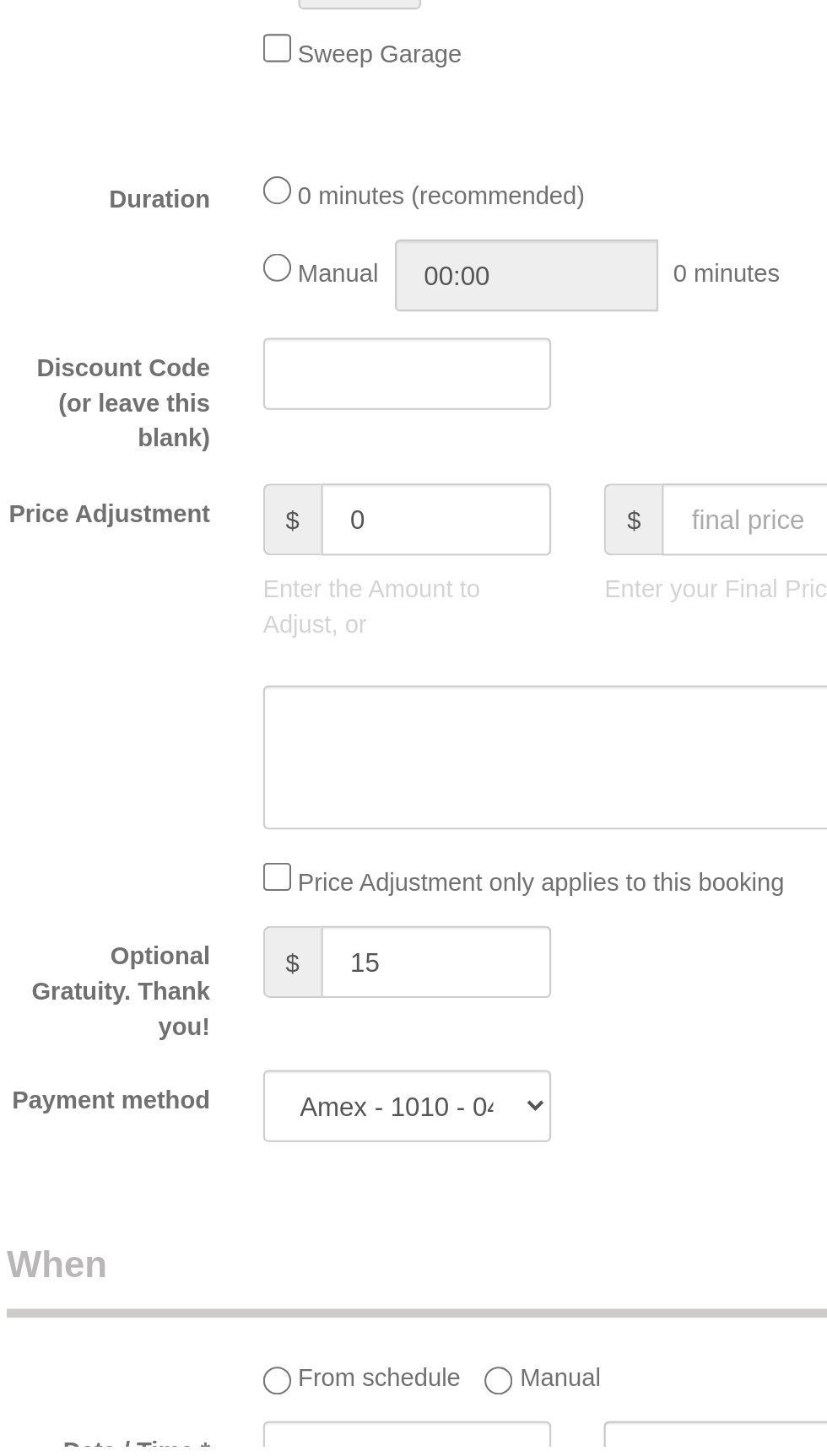
scroll to position [381, 0]
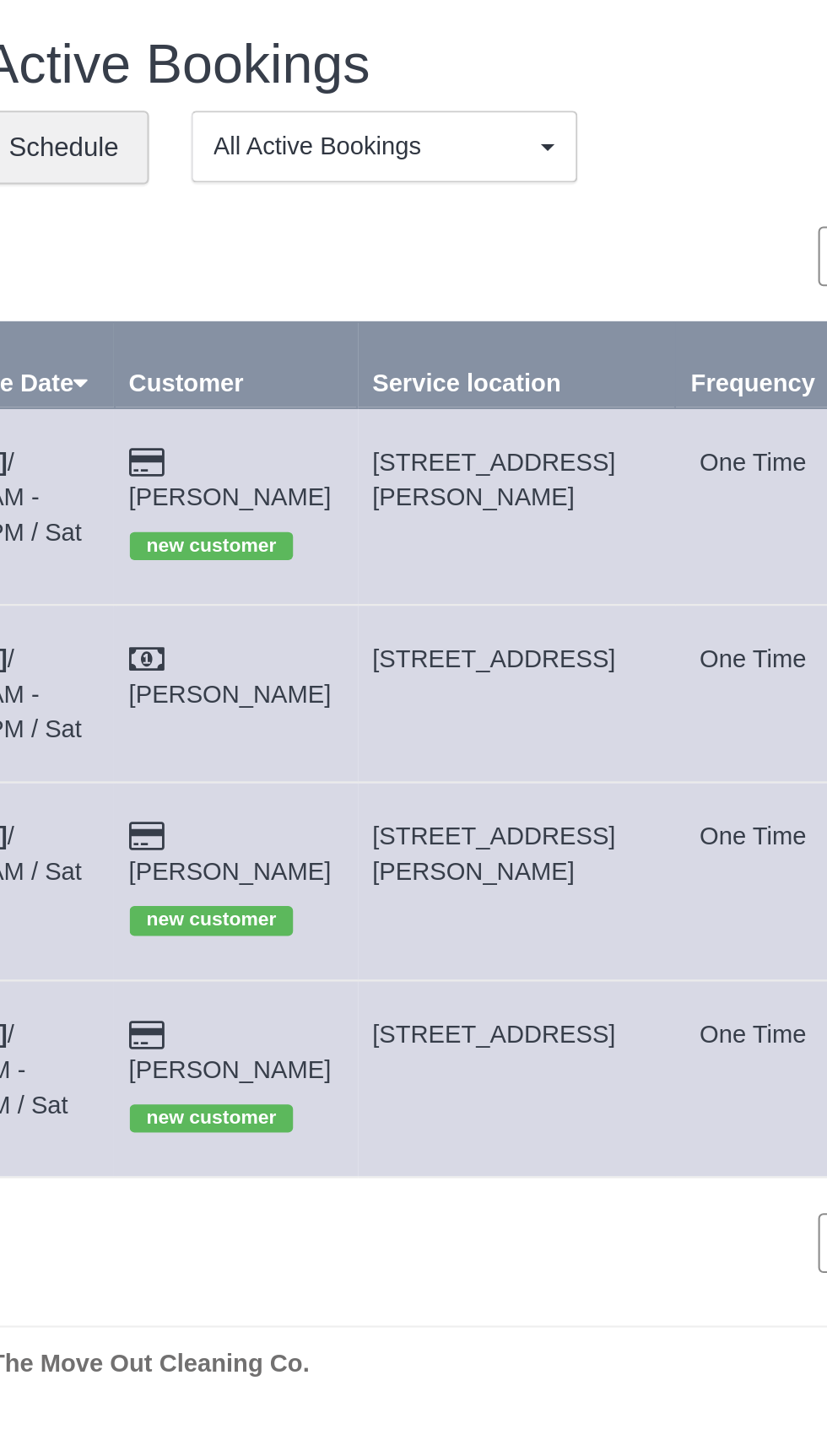
copy span "[STREET_ADDRESS]"
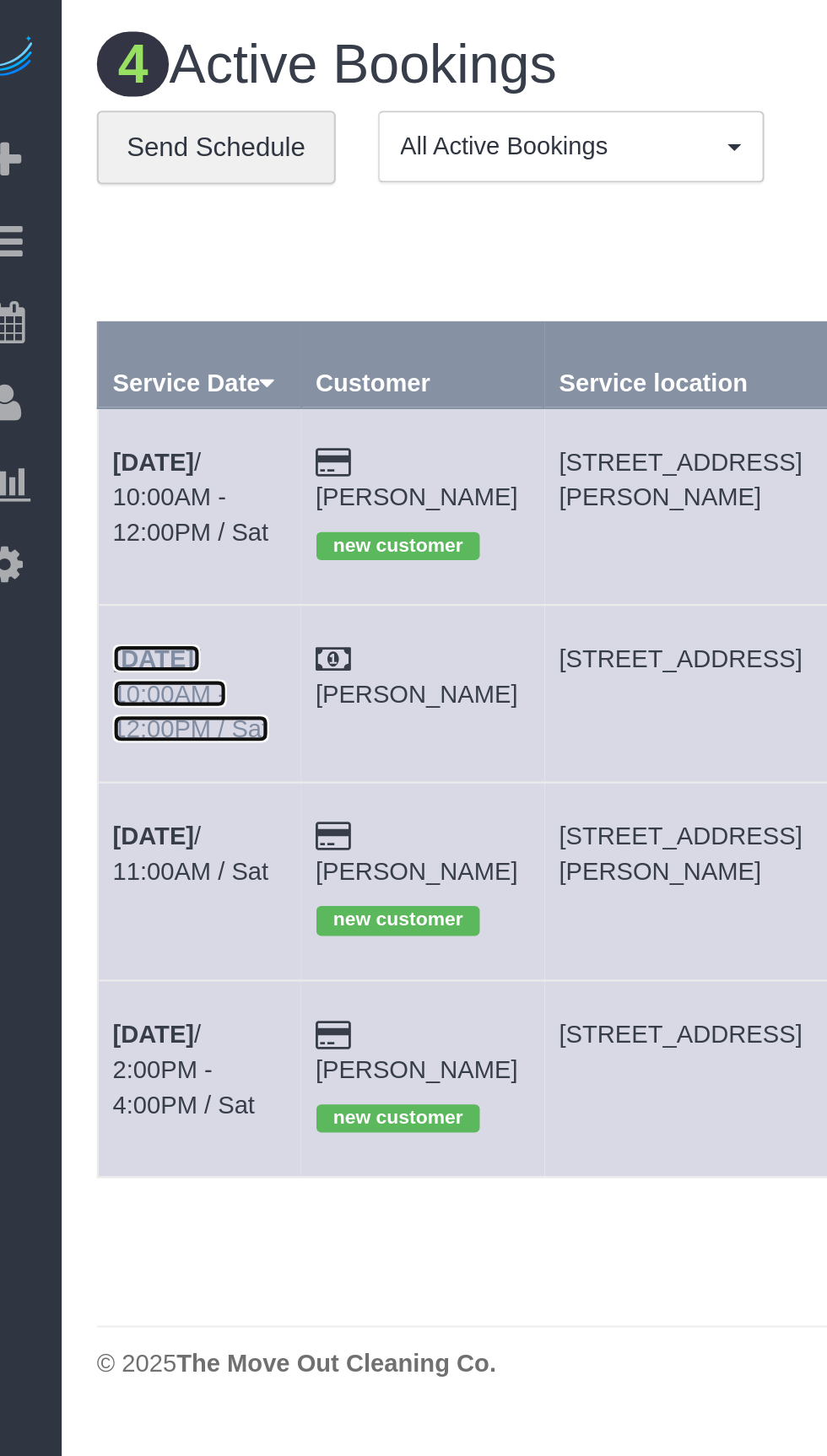
click at [135, 310] on link "[DATE] 10:00AM - 12:00PM / Sat" at bounding box center [117, 333] width 75 height 48
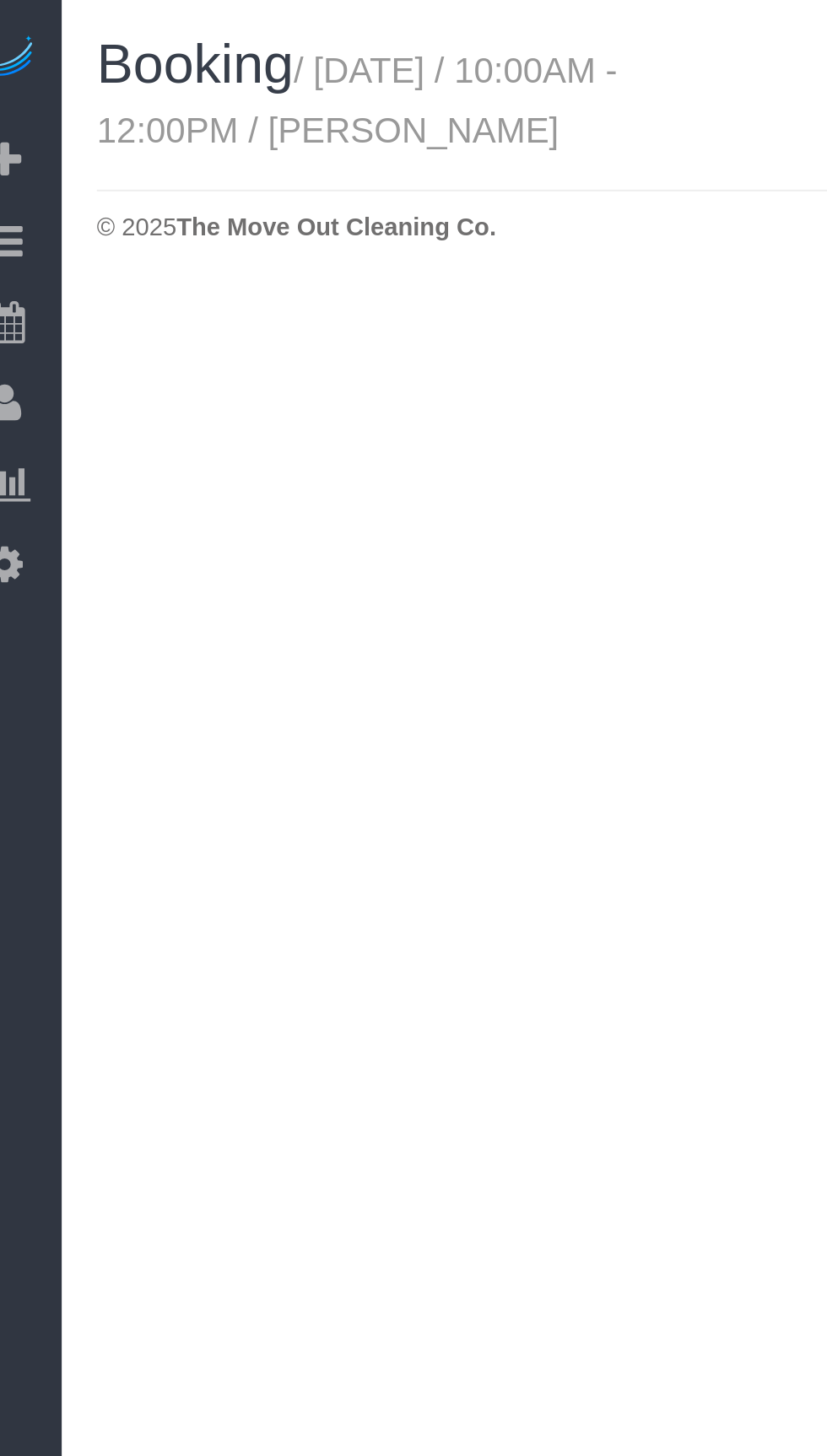
select select "[GEOGRAPHIC_DATA]"
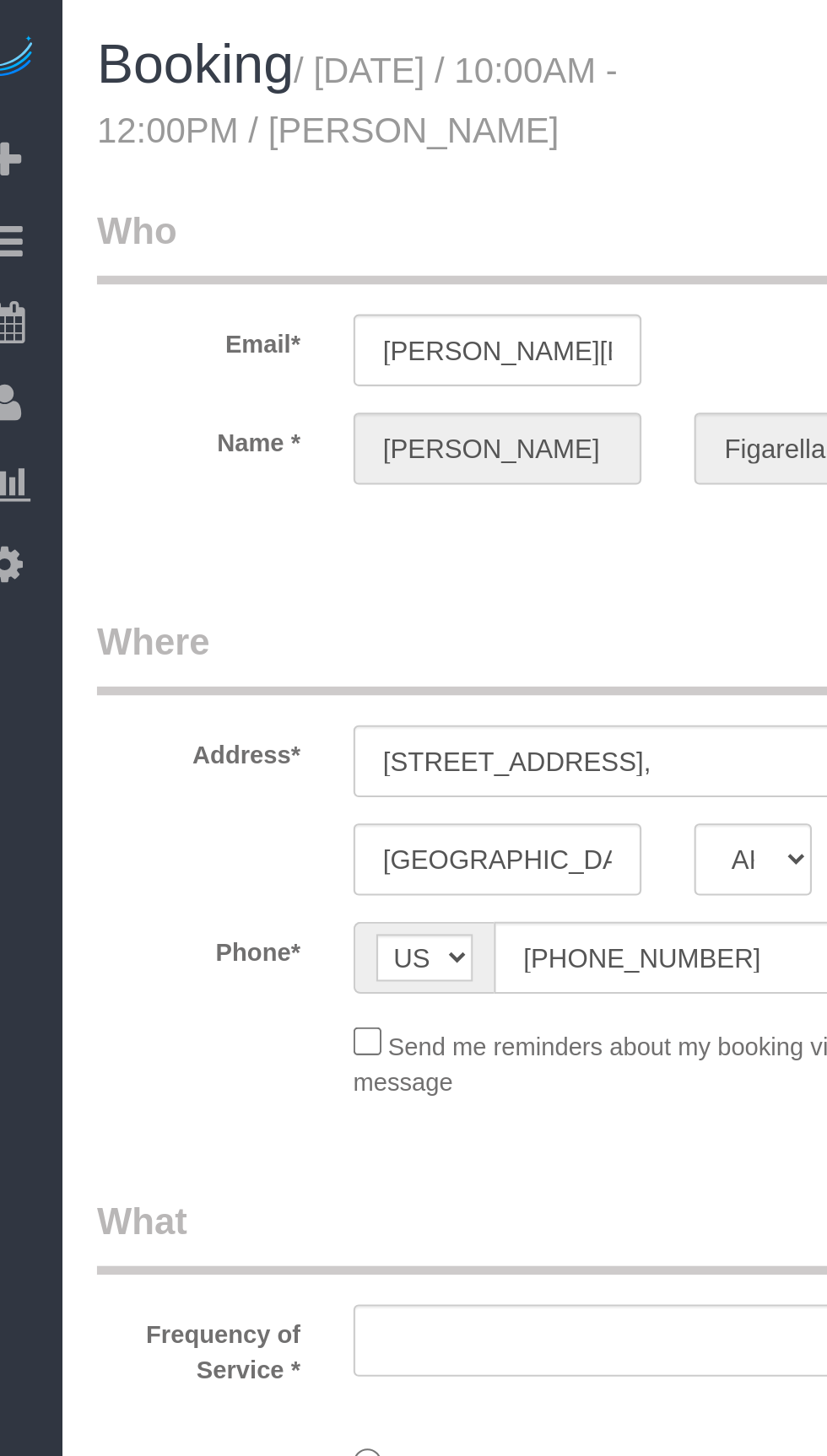
select select "spot277"
select select "object:5238"
select select "3"
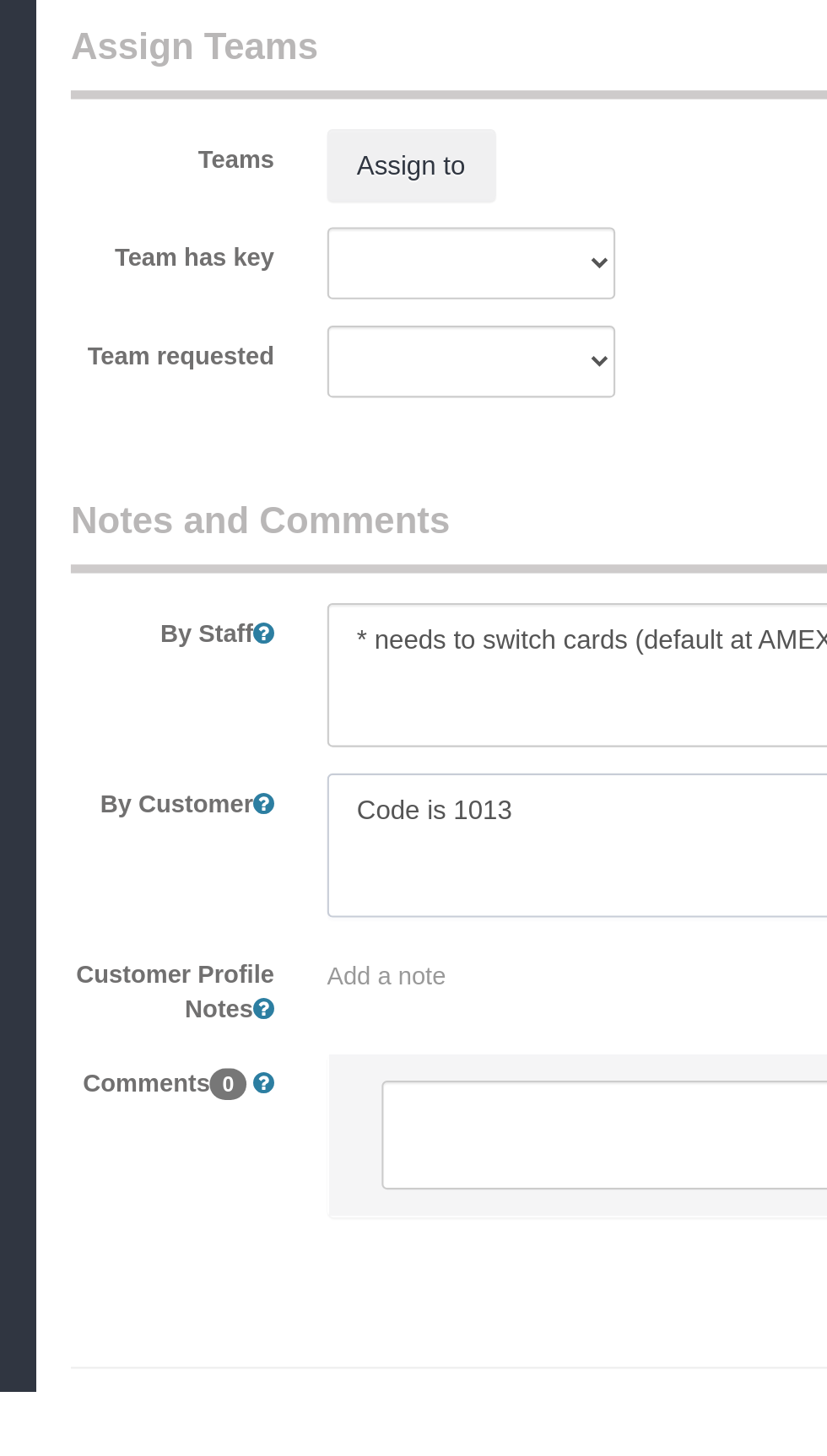
scroll to position [1046, 0]
